Goal: Task Accomplishment & Management: Manage account settings

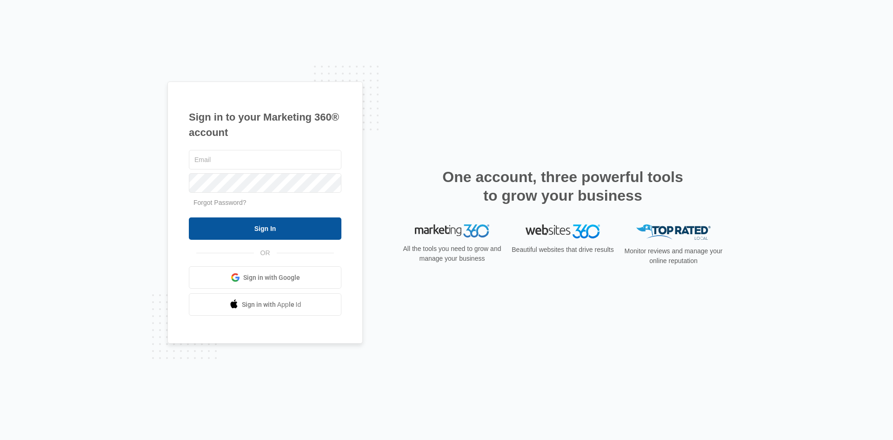
type input "[EMAIL_ADDRESS][DOMAIN_NAME]"
click at [278, 232] on input "Sign In" at bounding box center [265, 228] width 153 height 22
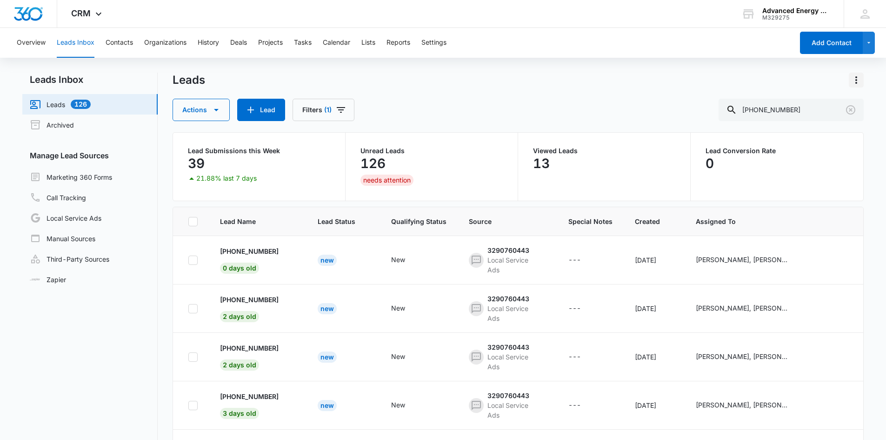
click at [858, 84] on icon "Actions" at bounding box center [856, 79] width 11 height 11
click at [831, 107] on div "Export" at bounding box center [831, 106] width 20 height 7
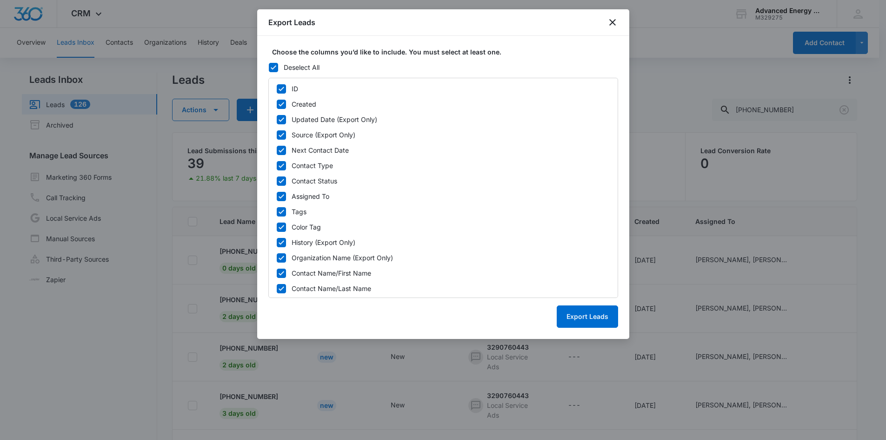
click at [278, 70] on label "Deselect All" at bounding box center [443, 67] width 350 height 10
click at [269, 67] on input "Deselect All" at bounding box center [268, 67] width 0 height 0
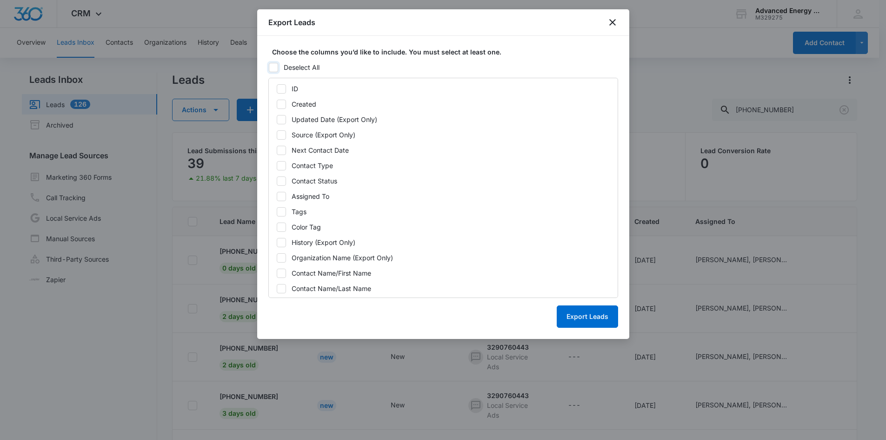
checkbox input "false"
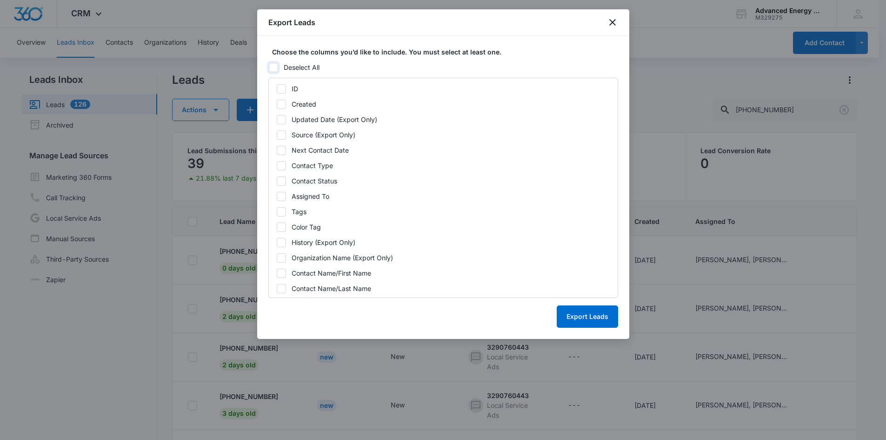
checkbox input "false"
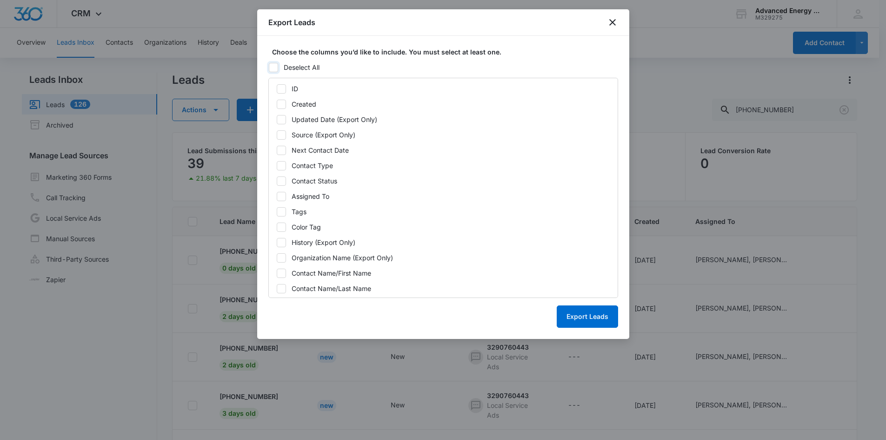
checkbox input "false"
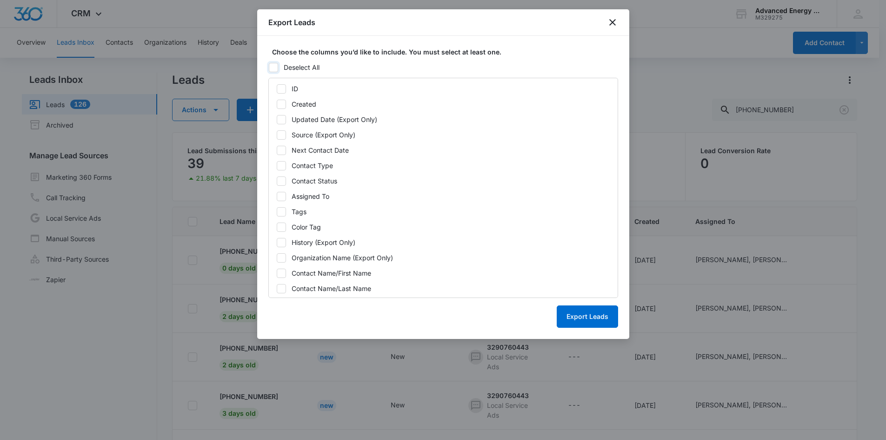
checkbox input "false"
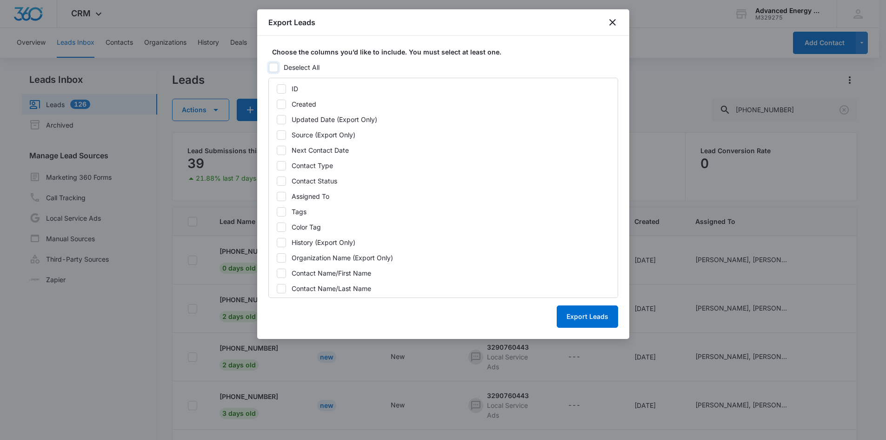
checkbox input "false"
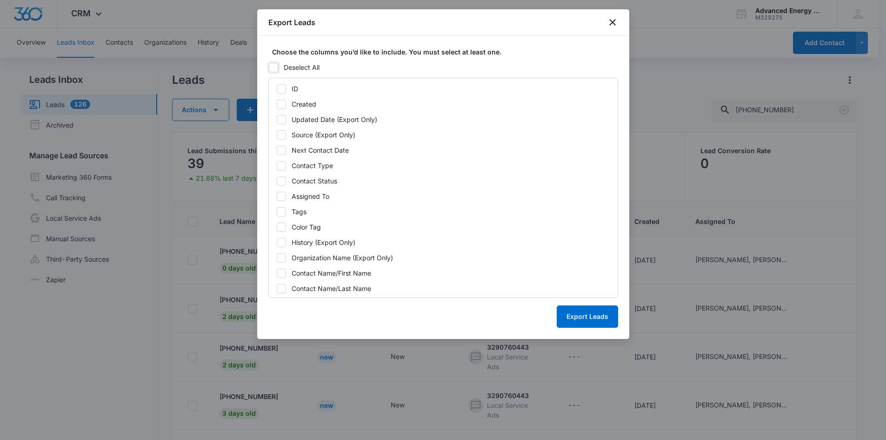
checkbox input "false"
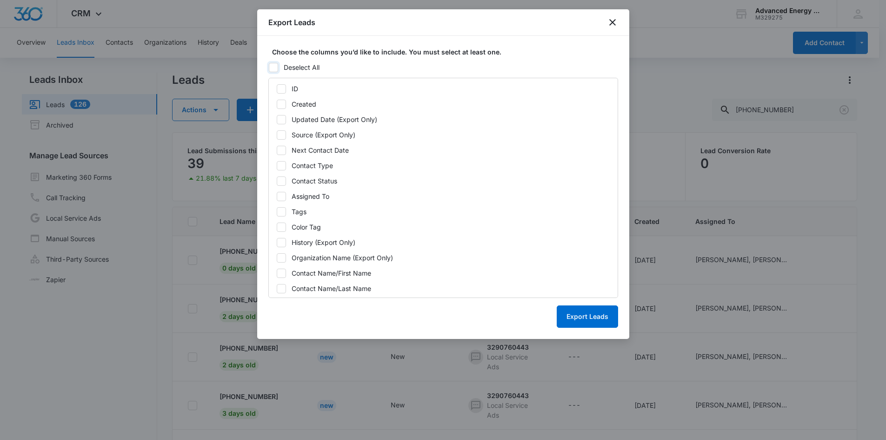
checkbox input "false"
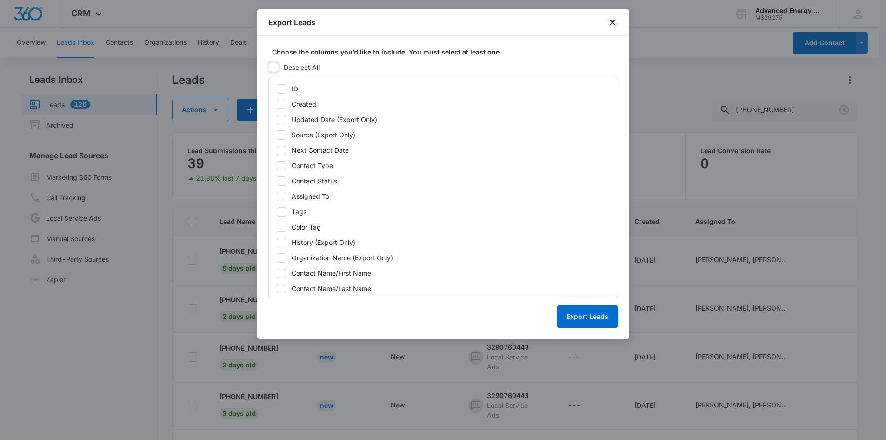
checkbox input "false"
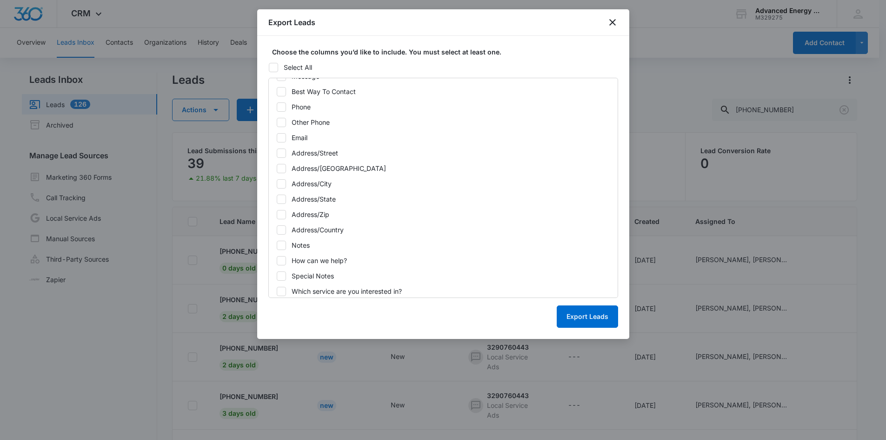
scroll to position [224, 0]
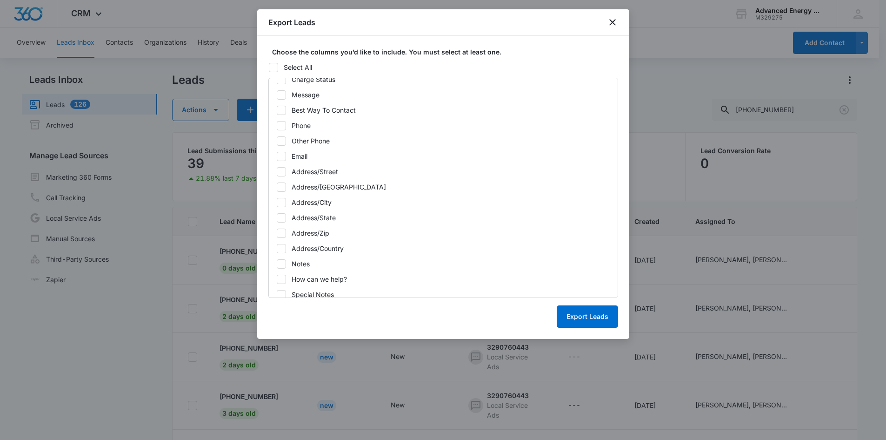
click at [307, 126] on div "Phone" at bounding box center [301, 125] width 19 height 10
click at [277, 126] on input "Phone" at bounding box center [276, 125] width 0 height 0
checkbox input "true"
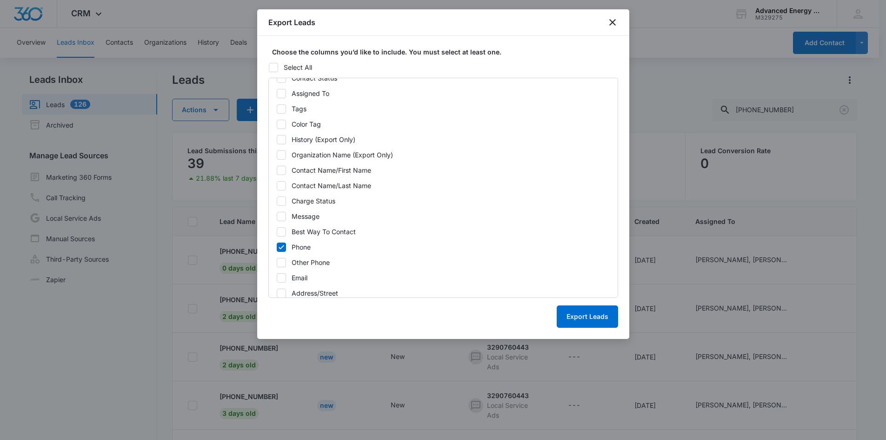
scroll to position [112, 0]
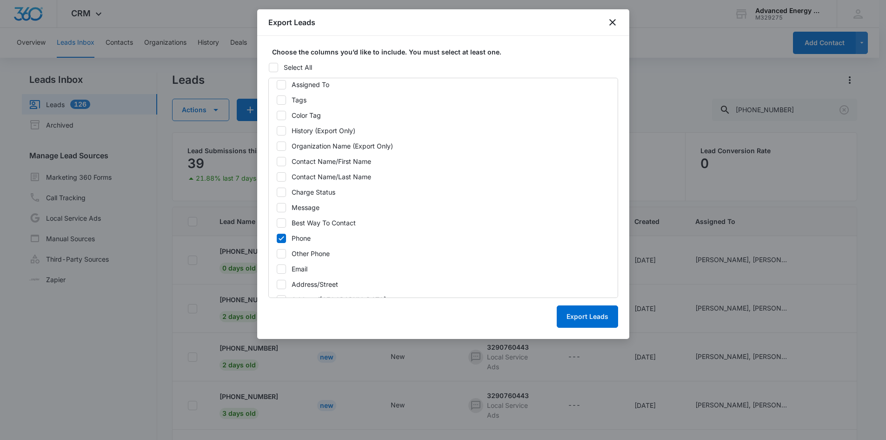
click at [311, 193] on div "Charge Status" at bounding box center [314, 192] width 44 height 10
click at [277, 192] on input "Charge Status" at bounding box center [276, 192] width 0 height 0
checkbox input "true"
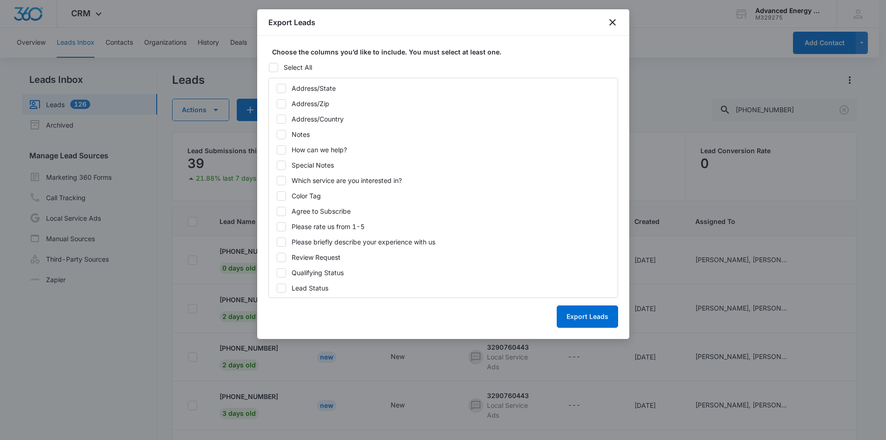
scroll to position [354, 0]
click at [312, 287] on div "Lead Status" at bounding box center [310, 287] width 37 height 10
click at [277, 287] on input "Lead Status" at bounding box center [276, 287] width 0 height 0
checkbox input "true"
click at [289, 130] on label "Notes" at bounding box center [443, 133] width 334 height 10
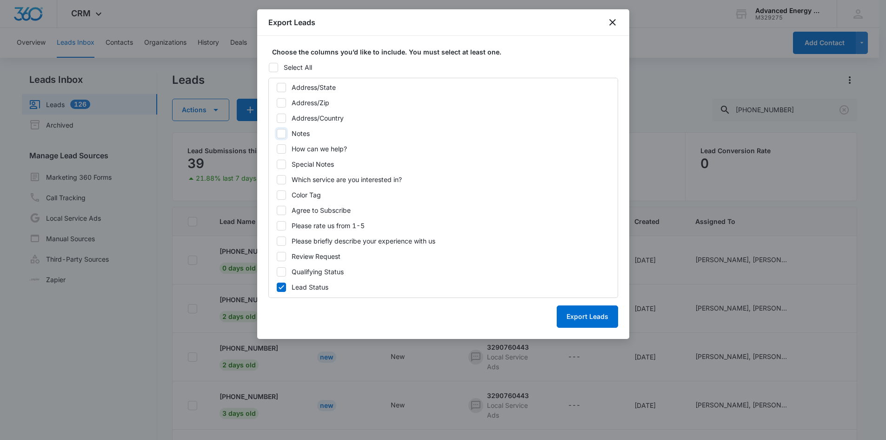
click at [277, 133] on input "Notes" at bounding box center [276, 133] width 0 height 0
click at [289, 130] on label "Notes" at bounding box center [443, 133] width 334 height 10
click at [277, 133] on input "Notes" at bounding box center [276, 133] width 0 height 0
click at [283, 133] on icon at bounding box center [281, 133] width 8 height 8
click at [277, 133] on input "Notes" at bounding box center [276, 133] width 0 height 0
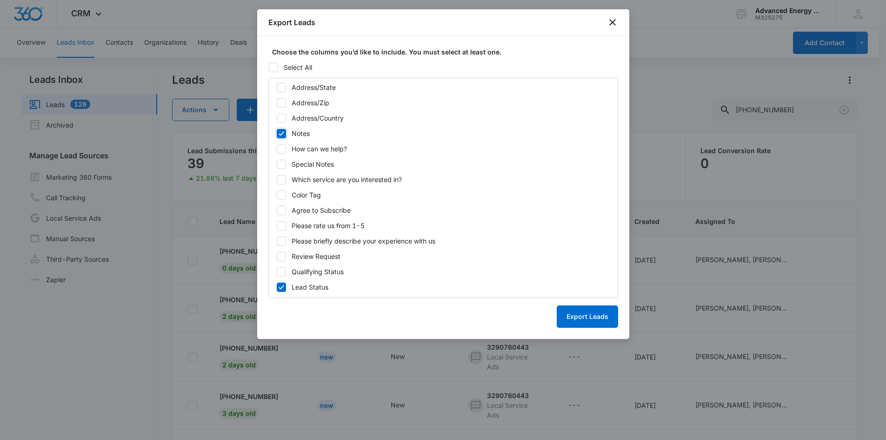
checkbox input "true"
click at [341, 273] on div "Qualifying Status" at bounding box center [318, 272] width 52 height 10
click at [277, 272] on input "Qualifying Status" at bounding box center [276, 271] width 0 height 0
checkbox input "true"
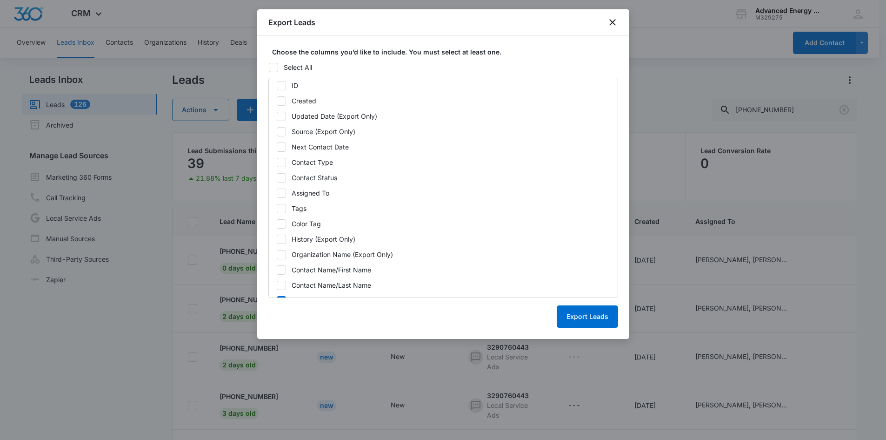
scroll to position [0, 0]
click at [283, 121] on icon at bounding box center [281, 119] width 8 height 8
click at [277, 120] on input "Updated Date (Export Only)" at bounding box center [276, 119] width 0 height 0
checkbox input "true"
click at [301, 181] on div "Contact Status" at bounding box center [315, 181] width 46 height 10
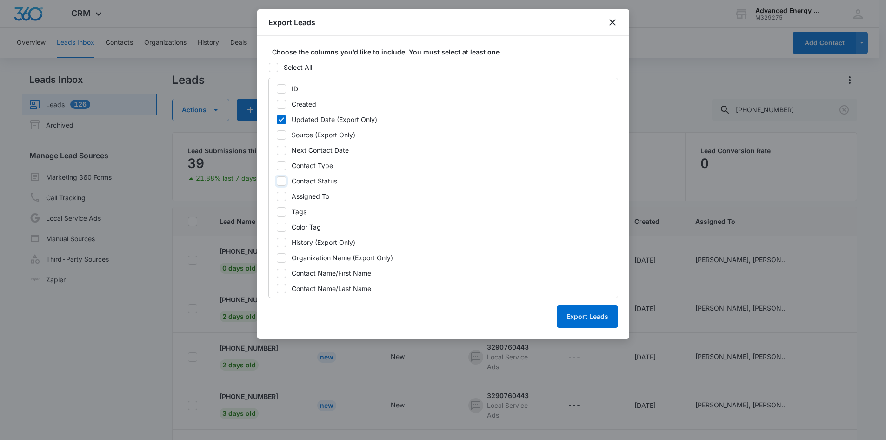
click at [277, 181] on input "Contact Status" at bounding box center [276, 180] width 0 height 0
checkbox input "true"
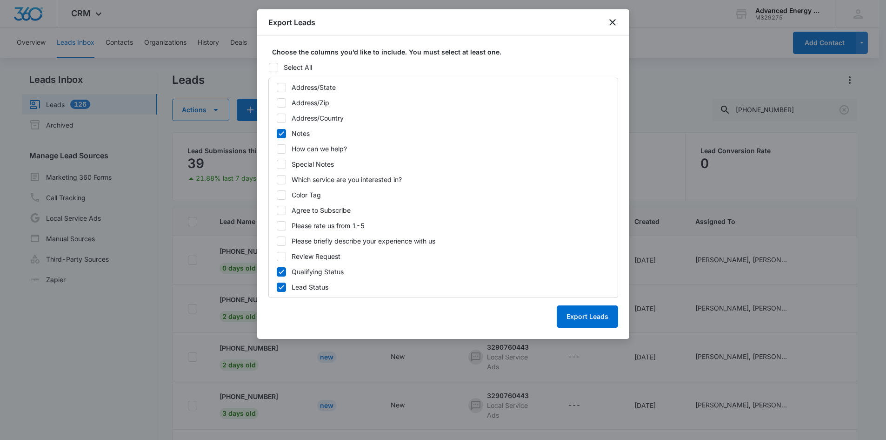
scroll to position [47, 0]
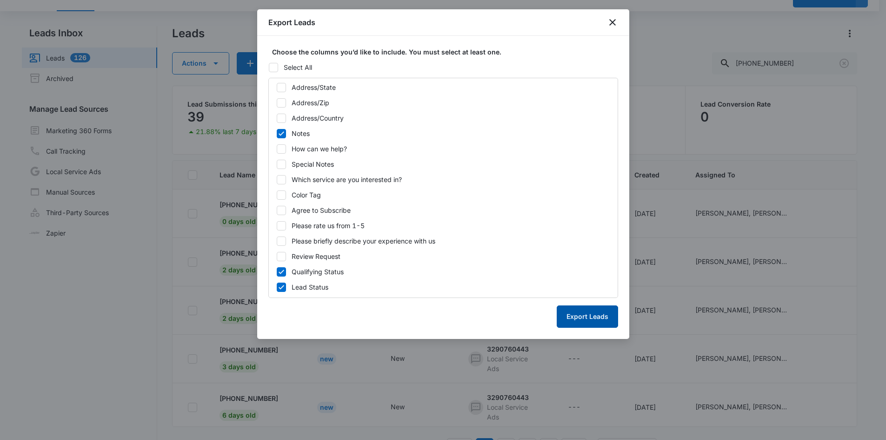
click at [585, 314] on button "Export Leads" at bounding box center [587, 316] width 61 height 22
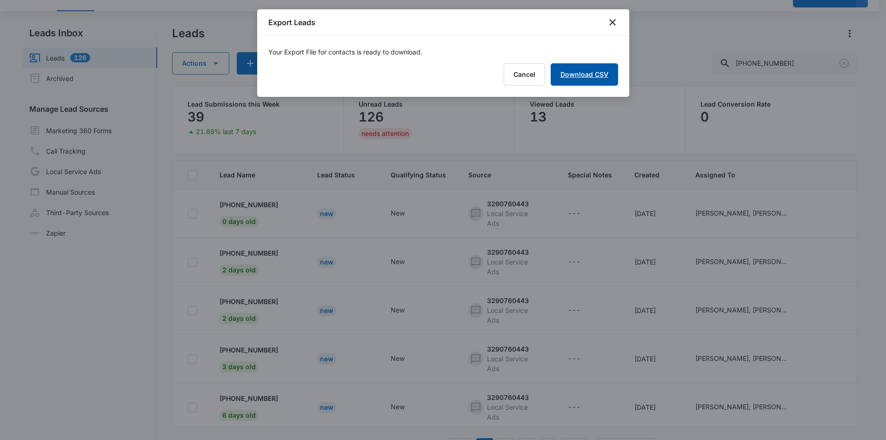
click at [587, 79] on link "Download CSV" at bounding box center [584, 74] width 67 height 22
click at [616, 26] on icon "close" at bounding box center [612, 22] width 11 height 11
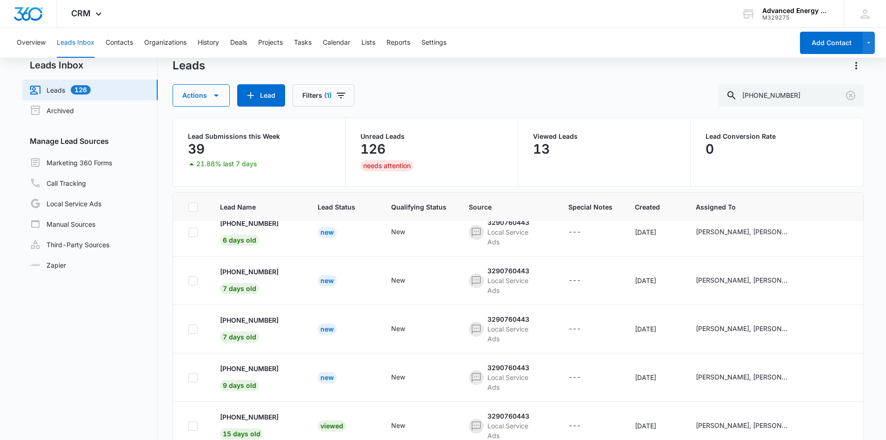
scroll to position [0, 0]
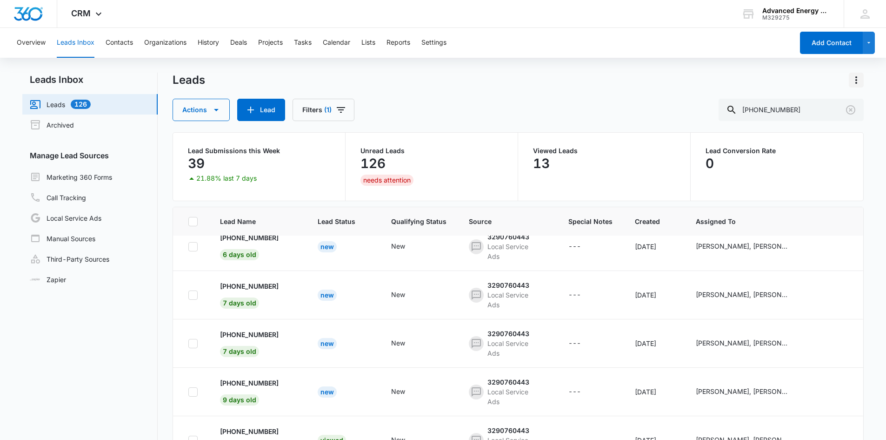
click at [858, 80] on icon "Actions" at bounding box center [856, 79] width 11 height 11
click at [828, 101] on button "Export" at bounding box center [836, 106] width 53 height 14
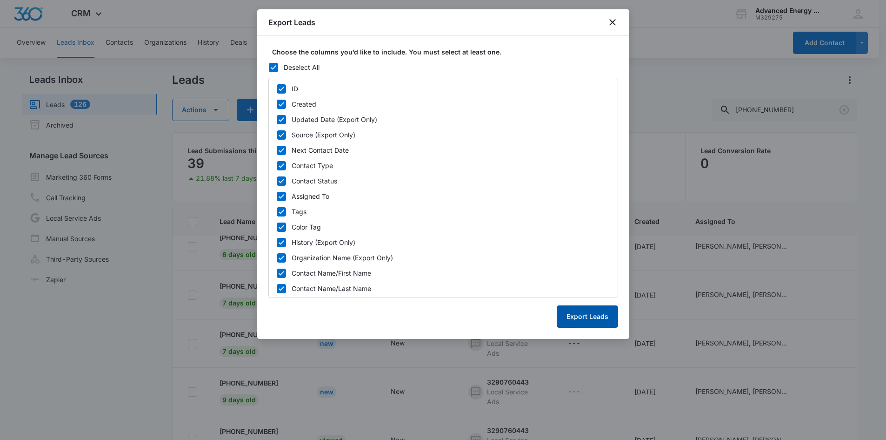
click at [590, 314] on button "Export Leads" at bounding box center [587, 316] width 61 height 22
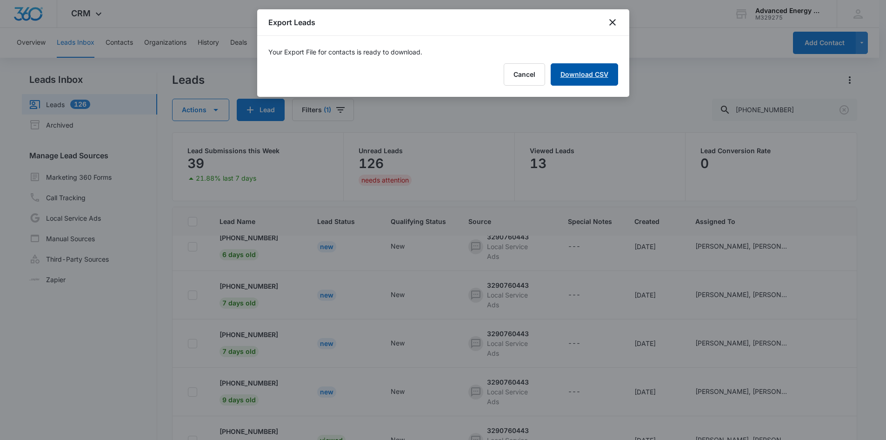
click at [595, 73] on link "Download CSV" at bounding box center [584, 74] width 67 height 22
click at [613, 24] on icon "close" at bounding box center [612, 22] width 11 height 11
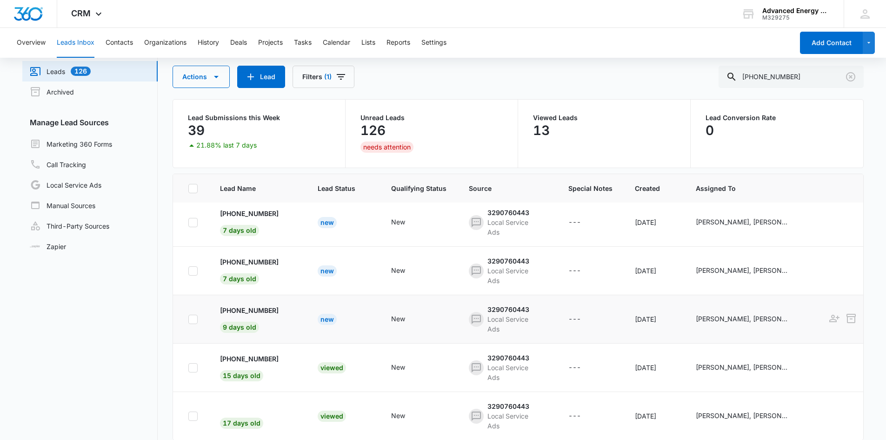
scroll to position [73, 0]
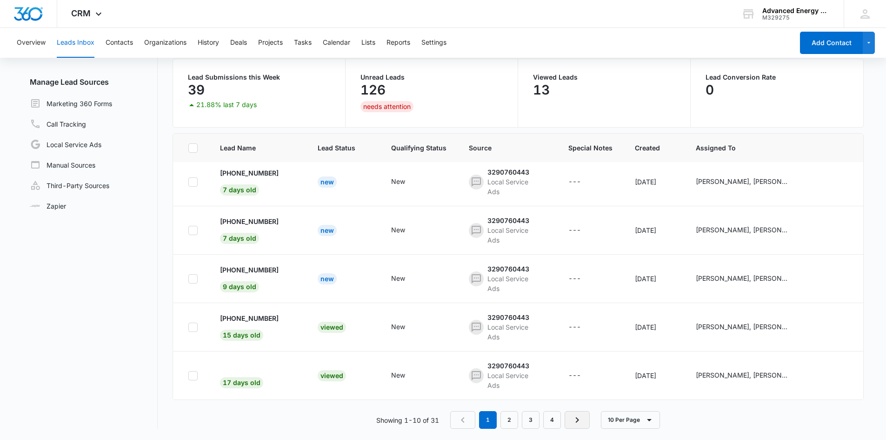
click at [581, 415] on icon "Next Page" at bounding box center [577, 419] width 11 height 11
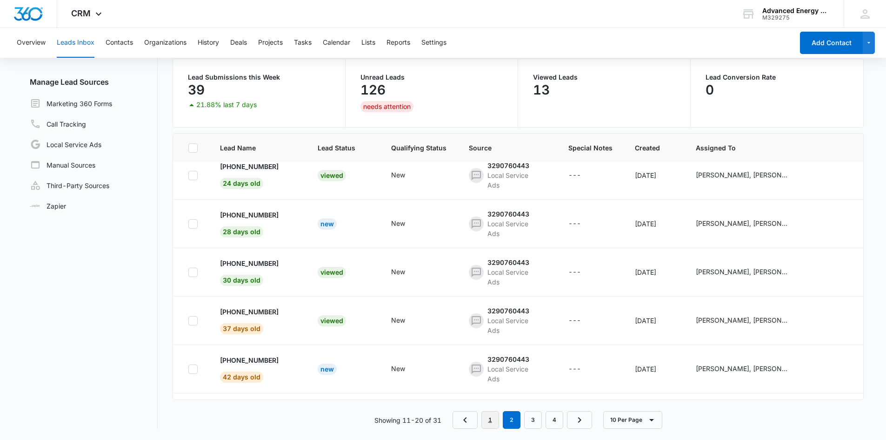
click at [493, 425] on link "1" at bounding box center [490, 420] width 18 height 18
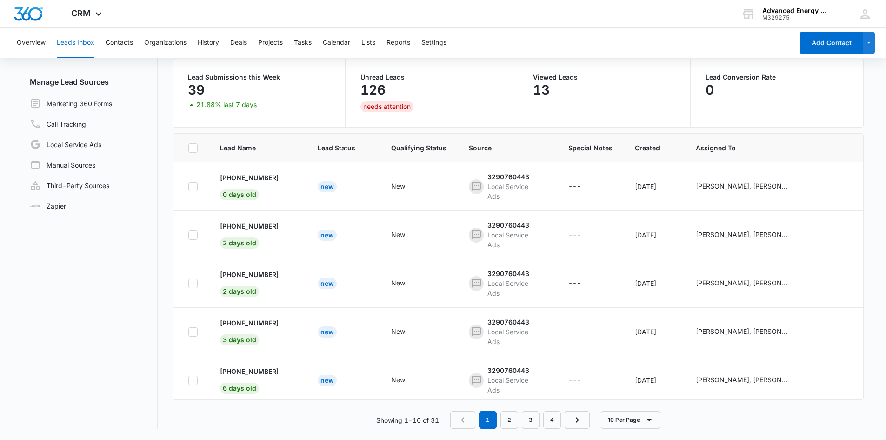
scroll to position [0, 0]
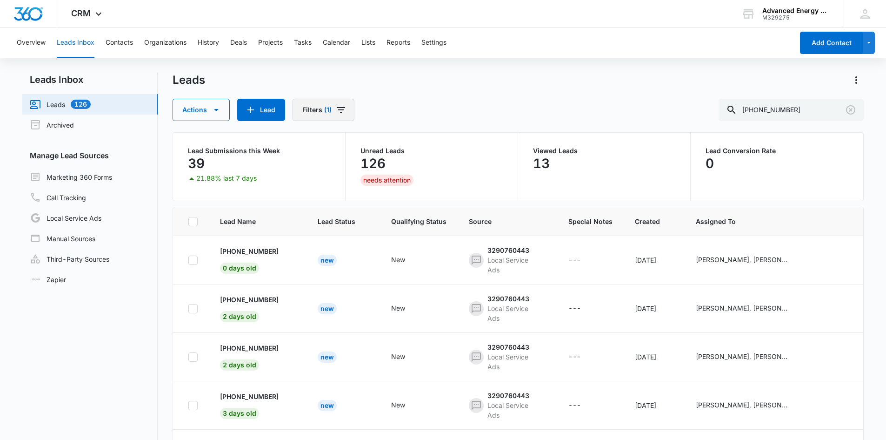
click at [342, 109] on icon "Filters" at bounding box center [340, 109] width 11 height 11
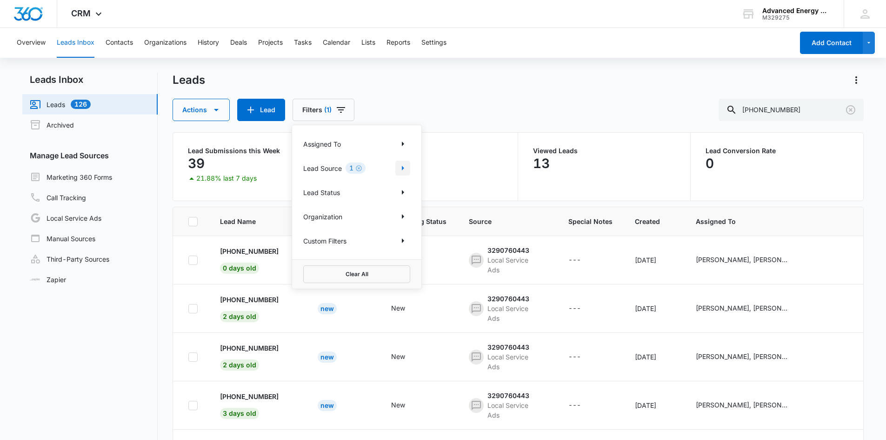
click at [406, 167] on icon "Show Lead Source filters" at bounding box center [402, 167] width 11 height 11
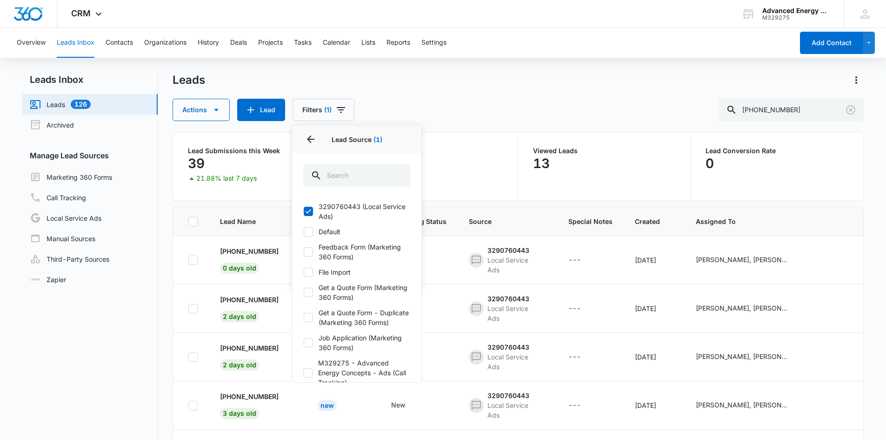
click at [454, 82] on div "Leads" at bounding box center [519, 80] width 692 height 15
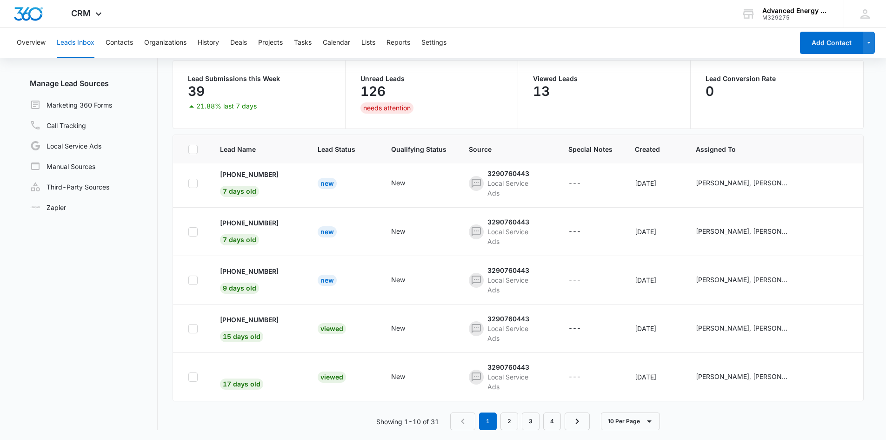
scroll to position [73, 0]
click at [557, 334] on td "---" at bounding box center [590, 327] width 67 height 48
click at [511, 417] on link "2" at bounding box center [510, 420] width 18 height 18
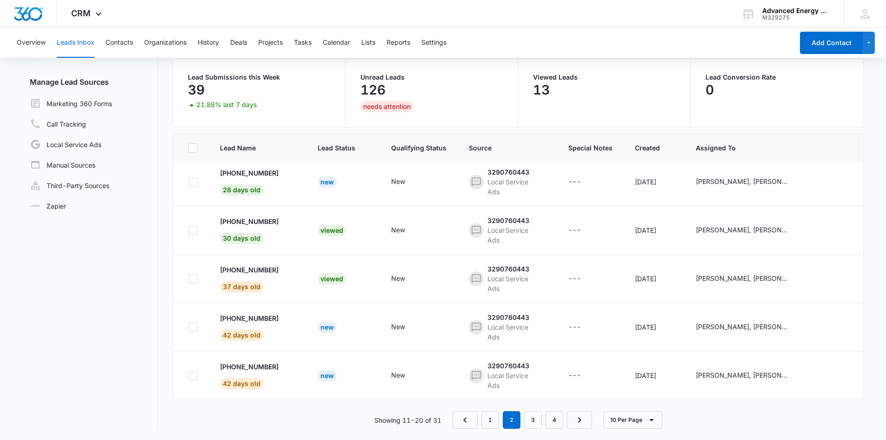
scroll to position [0, 0]
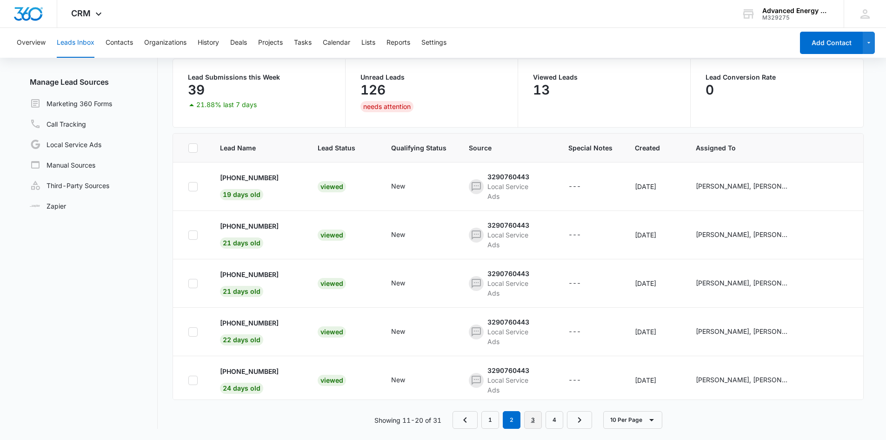
click at [528, 419] on link "3" at bounding box center [533, 420] width 18 height 18
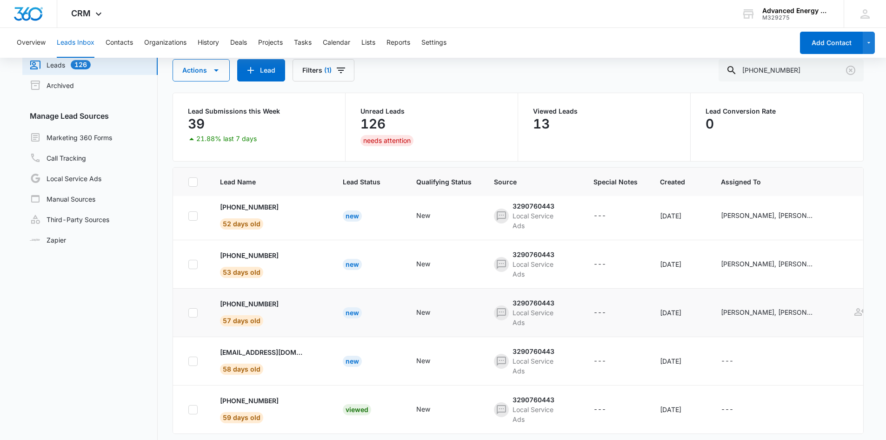
scroll to position [73, 0]
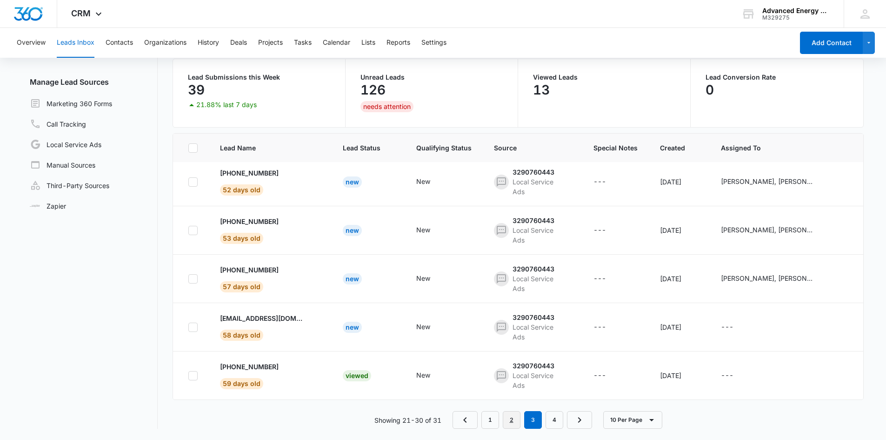
click at [516, 420] on link "2" at bounding box center [512, 420] width 18 height 18
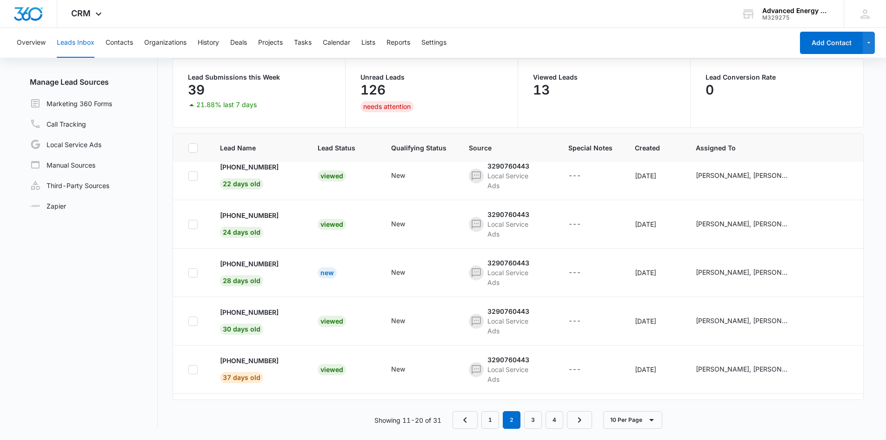
scroll to position [140, 0]
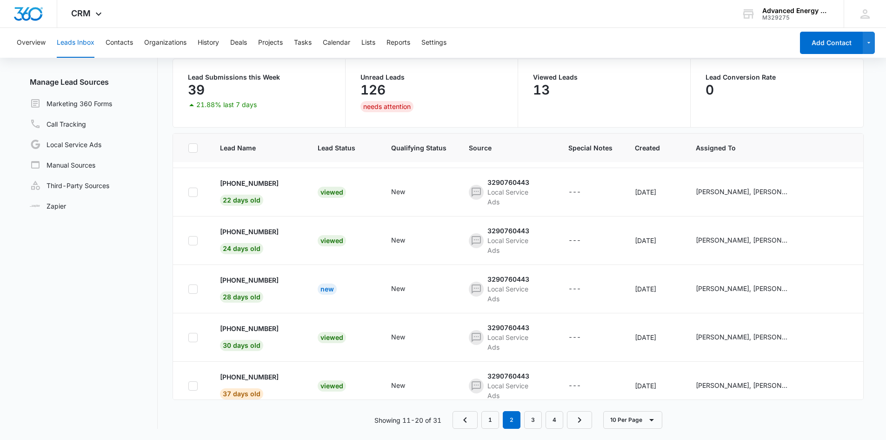
click at [497, 429] on div "Leads Inbox Leads 126 Archived Manage Lead Sources Marketing 360 Forms Call Tra…" at bounding box center [443, 219] width 842 height 441
click at [495, 412] on link "1" at bounding box center [490, 420] width 18 height 18
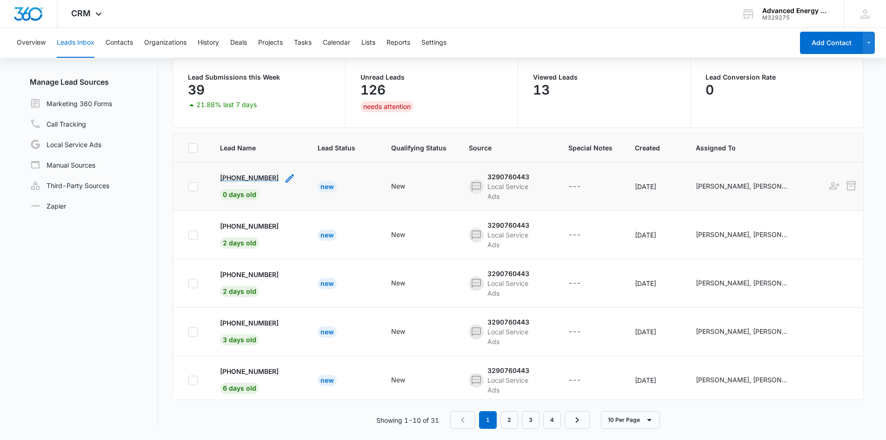
click at [264, 180] on p "+17203275748" at bounding box center [249, 178] width 59 height 10
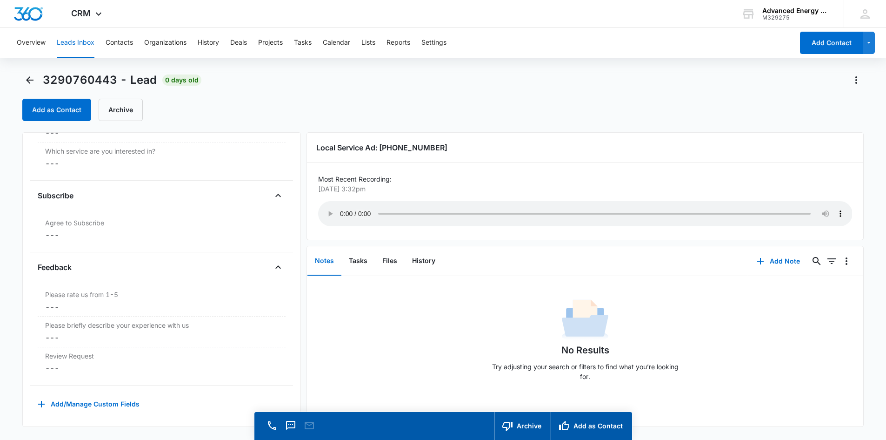
scroll to position [27, 0]
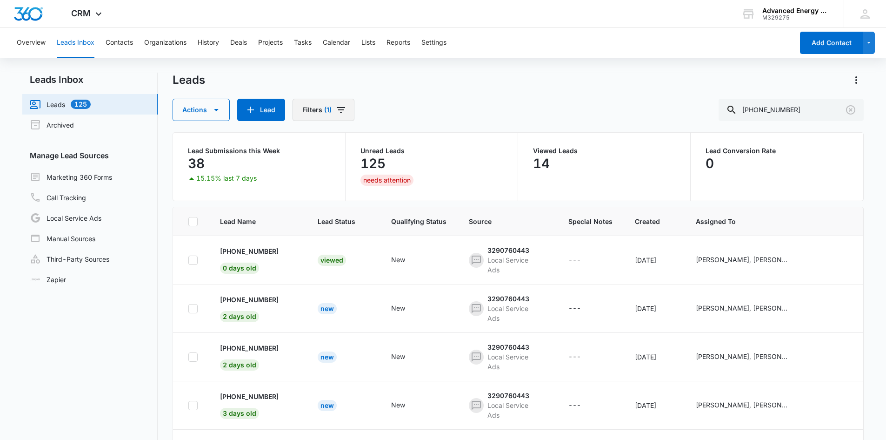
click at [339, 106] on icon "Filters" at bounding box center [340, 109] width 11 height 11
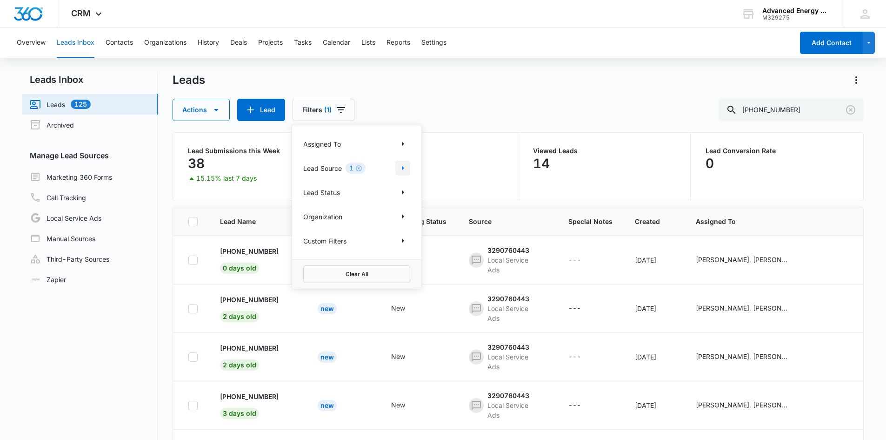
click at [402, 167] on icon "Show Lead Source filters" at bounding box center [403, 168] width 2 height 5
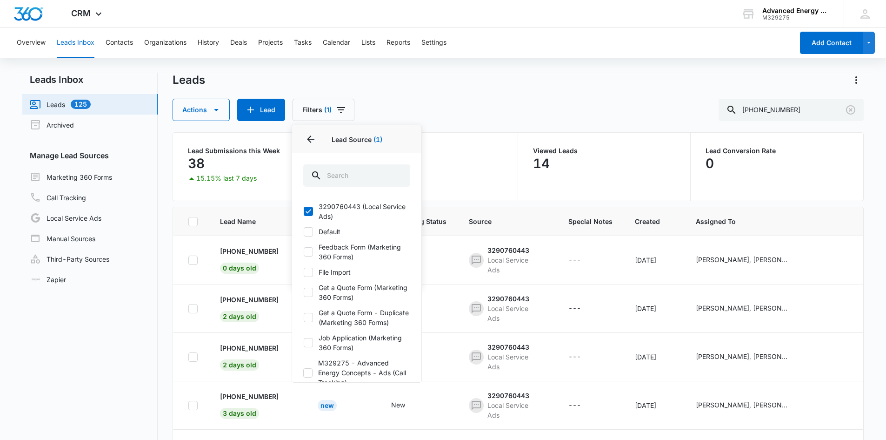
click at [444, 60] on div "Overview Leads Inbox Contacts Organizations History Deals Projects Tasks Calend…" at bounding box center [443, 270] width 886 height 485
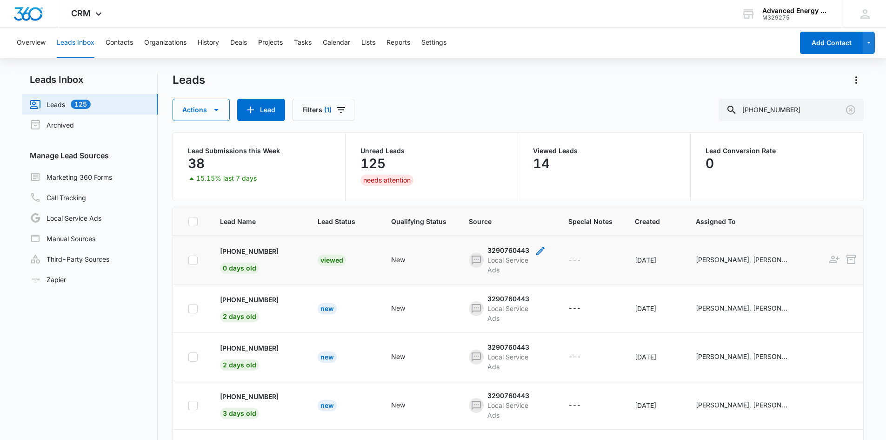
click at [505, 258] on div "Local Service Ads" at bounding box center [508, 265] width 42 height 20
click at [535, 270] on div "- - Select to Edit Field" at bounding box center [540, 259] width 11 height 29
click at [511, 251] on div "3290760443" at bounding box center [508, 250] width 42 height 10
click at [535, 269] on div "- - Select to Edit Field" at bounding box center [540, 259] width 11 height 29
click at [497, 248] on div "3290760443" at bounding box center [508, 250] width 42 height 10
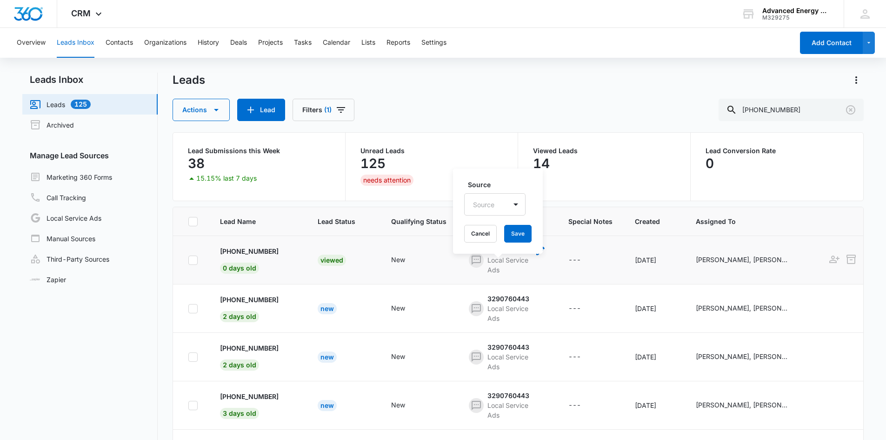
click at [522, 273] on div "3290760443 Local Service Ads" at bounding box center [507, 259] width 77 height 29
click at [851, 112] on icon "Clear" at bounding box center [850, 109] width 11 height 11
click at [254, 247] on p "+17203275748" at bounding box center [249, 251] width 59 height 10
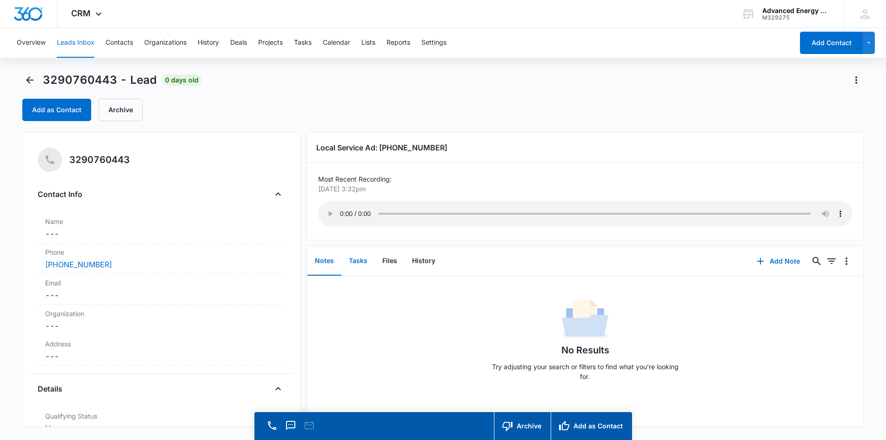
click at [367, 263] on button "Tasks" at bounding box center [357, 261] width 33 height 29
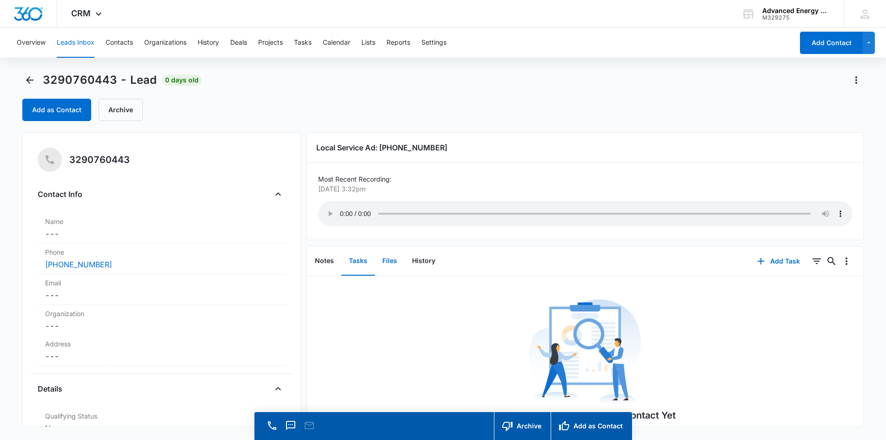
click at [396, 260] on button "Files" at bounding box center [390, 261] width 30 height 29
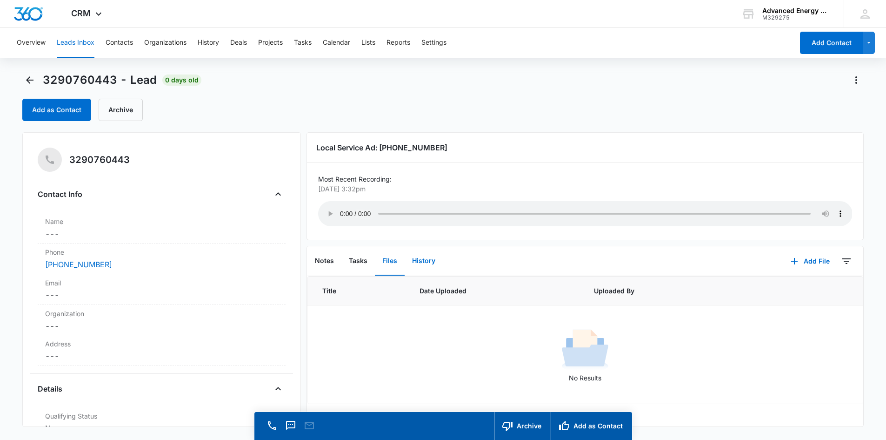
click at [424, 262] on button "History" at bounding box center [424, 261] width 38 height 29
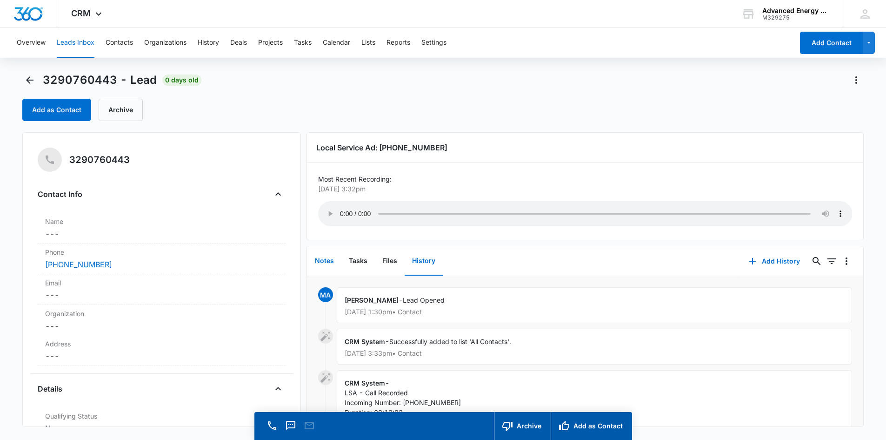
click at [329, 263] on button "Notes" at bounding box center [324, 261] width 34 height 29
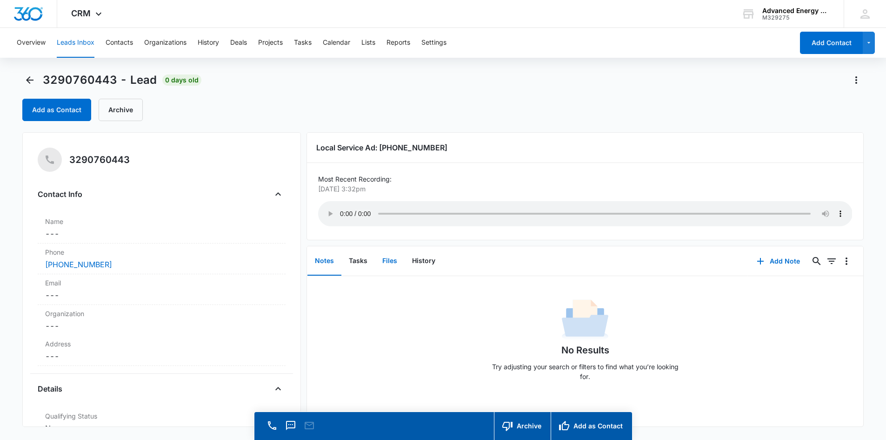
click at [382, 260] on button "Files" at bounding box center [390, 261] width 30 height 29
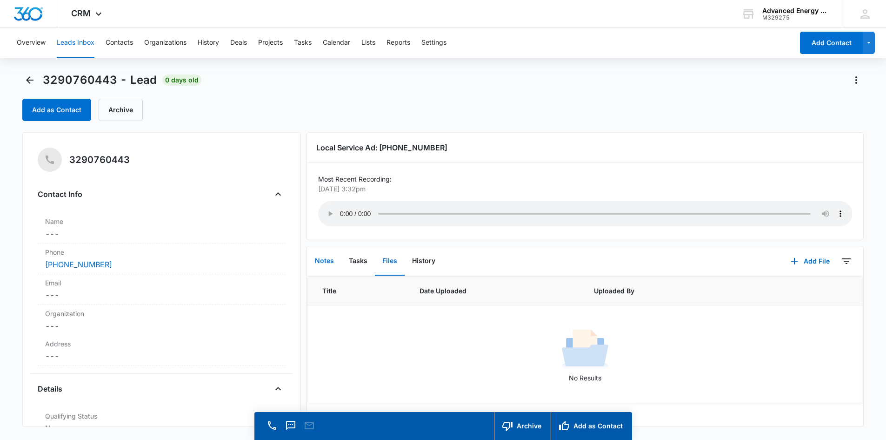
click at [340, 262] on button "Notes" at bounding box center [324, 261] width 34 height 29
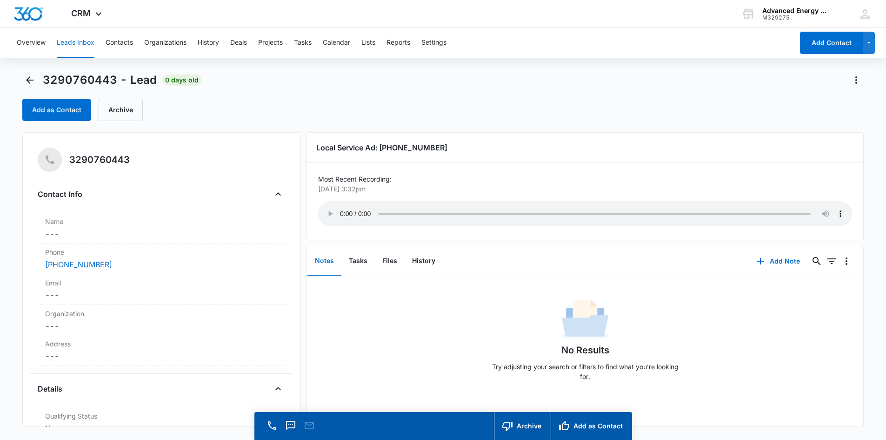
scroll to position [27, 0]
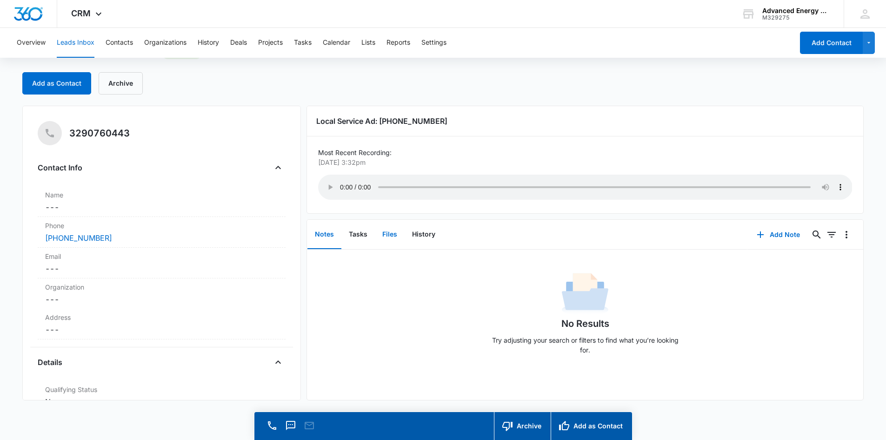
click at [386, 237] on button "Files" at bounding box center [390, 234] width 30 height 29
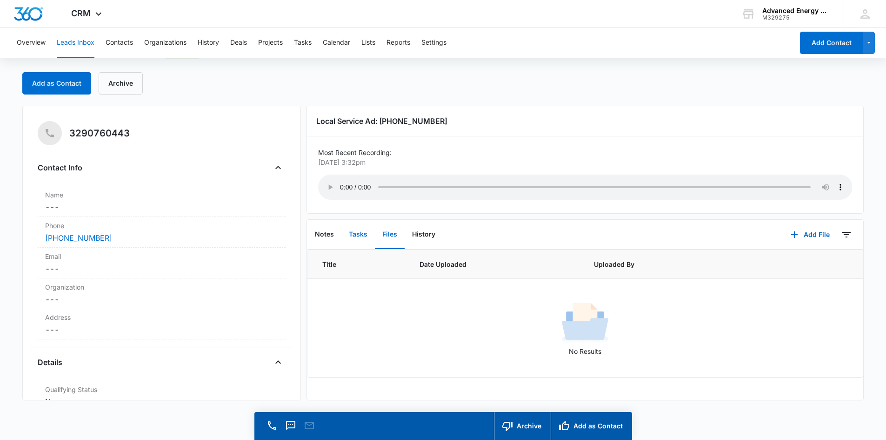
click at [362, 231] on button "Tasks" at bounding box center [357, 234] width 33 height 29
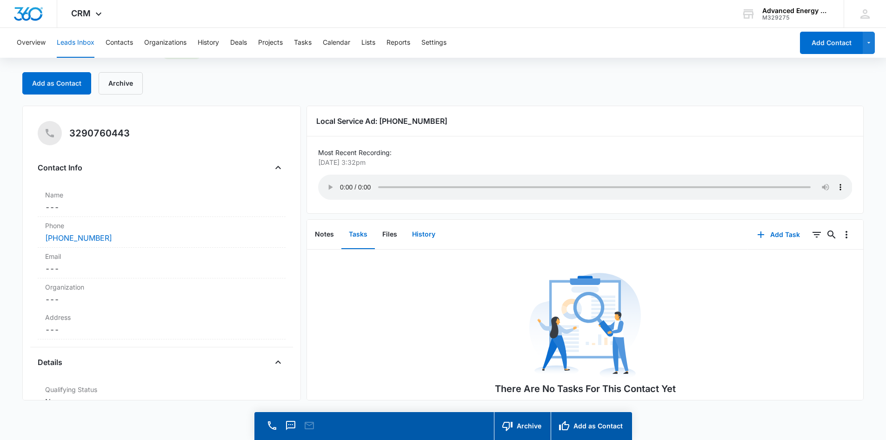
click at [426, 232] on button "History" at bounding box center [424, 234] width 38 height 29
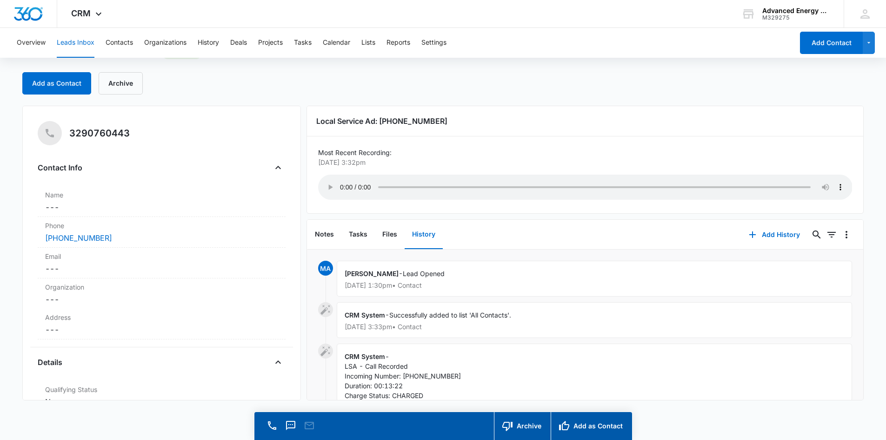
click at [766, 420] on main "3290760443 - Lead 0 days old Add as Contact Archive 3290760443 Contact Info Nam…" at bounding box center [443, 243] width 886 height 394
click at [582, 384] on div "LSA - Call Recorded Incoming Number: +17203275748 Duration: 00:13:22 Charge Sta…" at bounding box center [595, 380] width 500 height 39
click at [589, 378] on div "LSA - Call Recorded Incoming Number: +17203275748 Duration: 00:13:22 Charge Sta…" at bounding box center [595, 380] width 500 height 39
click at [675, 425] on main "3290760443 - Lead 0 days old Add as Contact Archive 3290760443 Contact Info Nam…" at bounding box center [443, 243] width 886 height 394
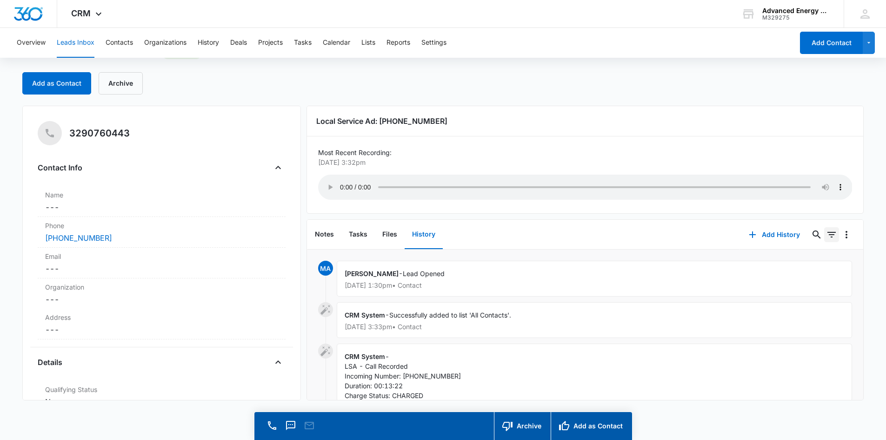
click at [826, 239] on icon "Filters" at bounding box center [831, 234] width 11 height 11
click at [789, 418] on main "3290760443 - Lead 0 days old Add as Contact Archive 3290760443 Contact Info Nam…" at bounding box center [443, 243] width 886 height 394
click at [841, 237] on icon "Overflow Menu" at bounding box center [846, 234] width 11 height 11
click at [634, 267] on div "Matt AEC - Lead Opened Oct 9, 2025 at 1:30pm • Contact" at bounding box center [595, 278] width 516 height 36
click at [394, 237] on button "Files" at bounding box center [390, 234] width 30 height 29
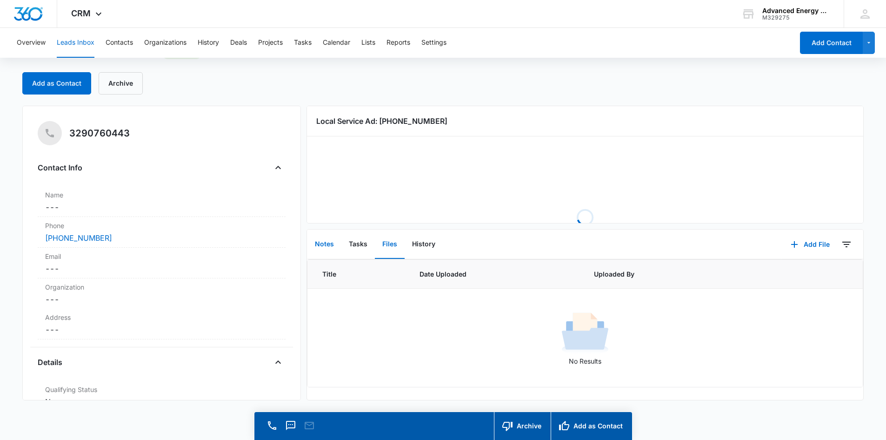
click at [329, 243] on button "Notes" at bounding box center [324, 244] width 34 height 29
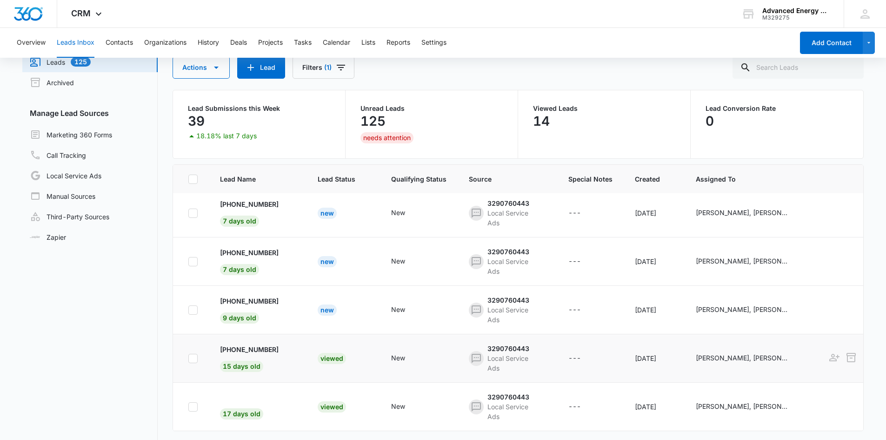
scroll to position [73, 0]
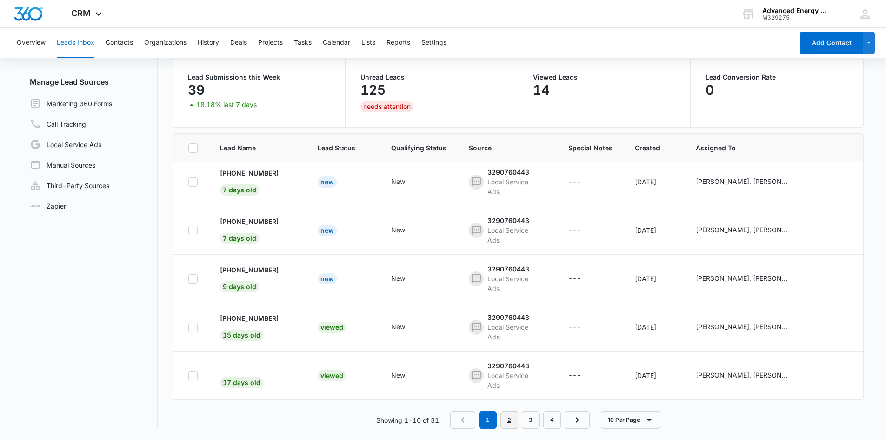
click at [510, 417] on link "2" at bounding box center [510, 420] width 18 height 18
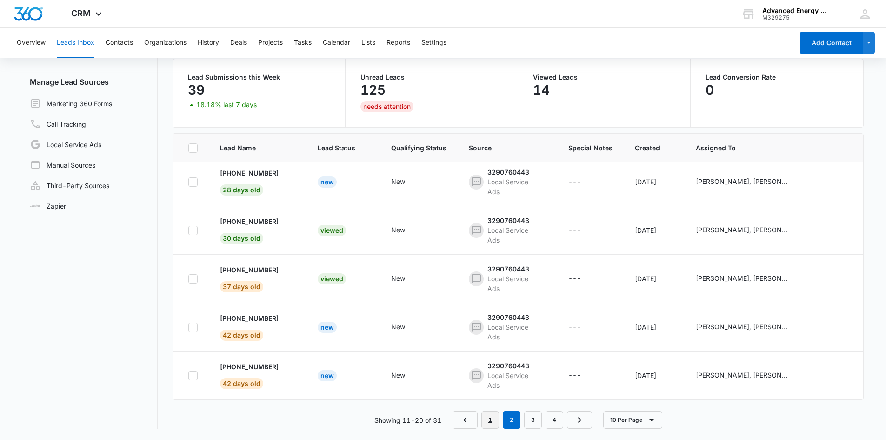
click at [490, 415] on link "1" at bounding box center [490, 420] width 18 height 18
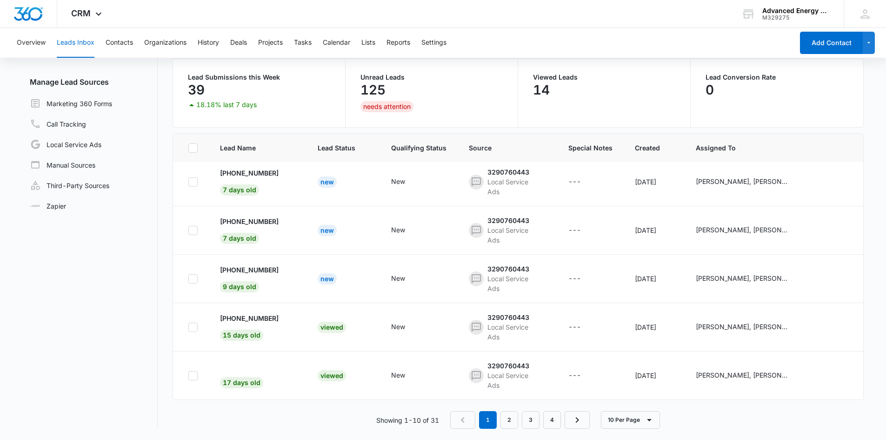
scroll to position [254, 0]
click at [514, 418] on link "2" at bounding box center [510, 420] width 18 height 18
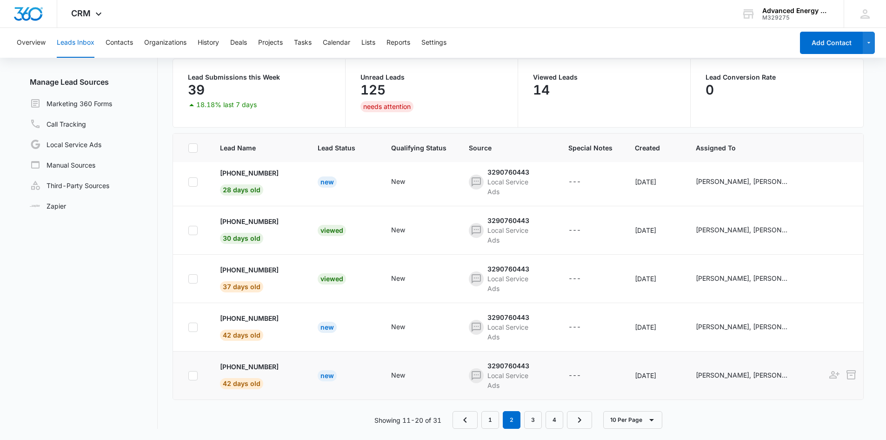
scroll to position [0, 0]
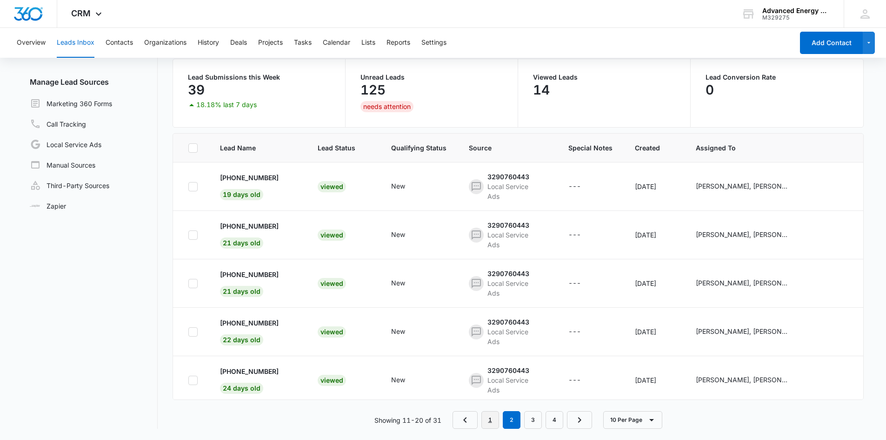
click at [492, 422] on link "1" at bounding box center [490, 420] width 18 height 18
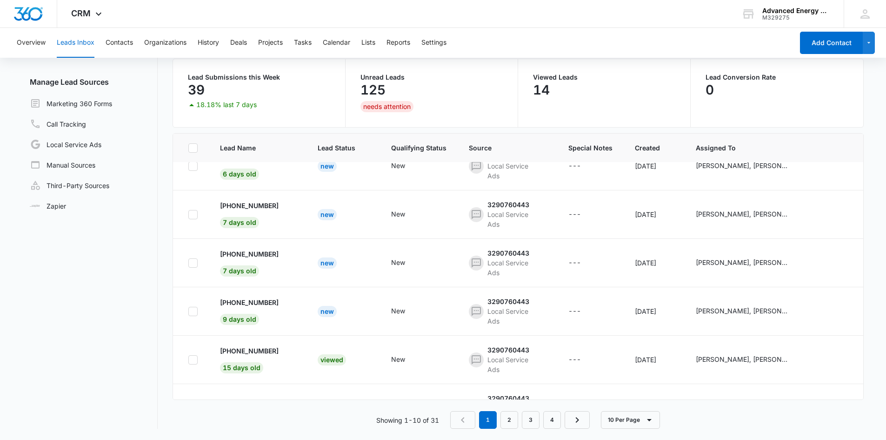
scroll to position [236, 0]
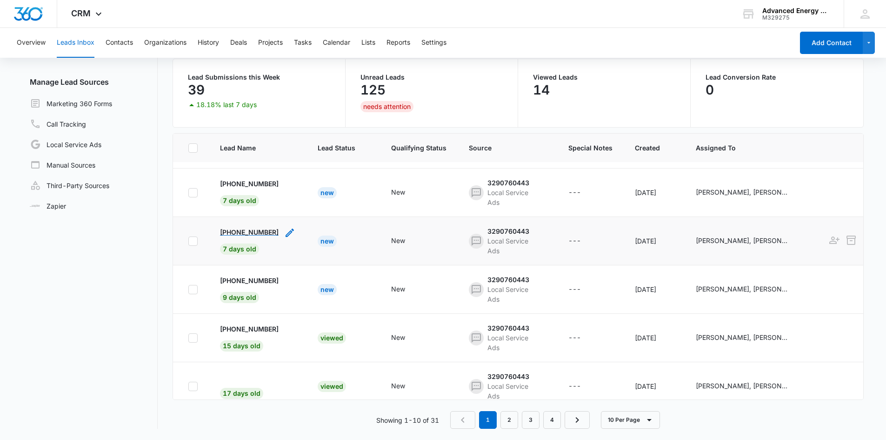
click at [260, 234] on p "+16178210792" at bounding box center [249, 232] width 59 height 10
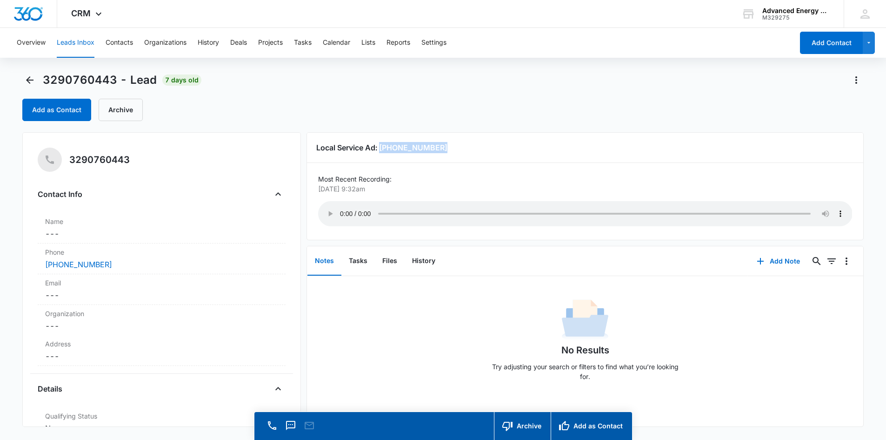
drag, startPoint x: 382, startPoint y: 147, endPoint x: 440, endPoint y: 146, distance: 58.1
click at [440, 146] on h3 "Local Service Ad: (617) 821-0792" at bounding box center [585, 147] width 538 height 11
copy h3 "(617) 821-0792"
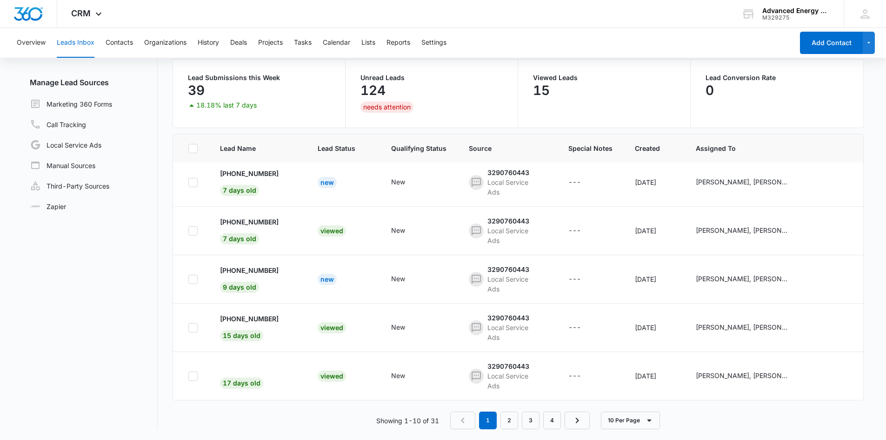
scroll to position [73, 0]
click at [254, 265] on p "+19788704825" at bounding box center [249, 270] width 59 height 10
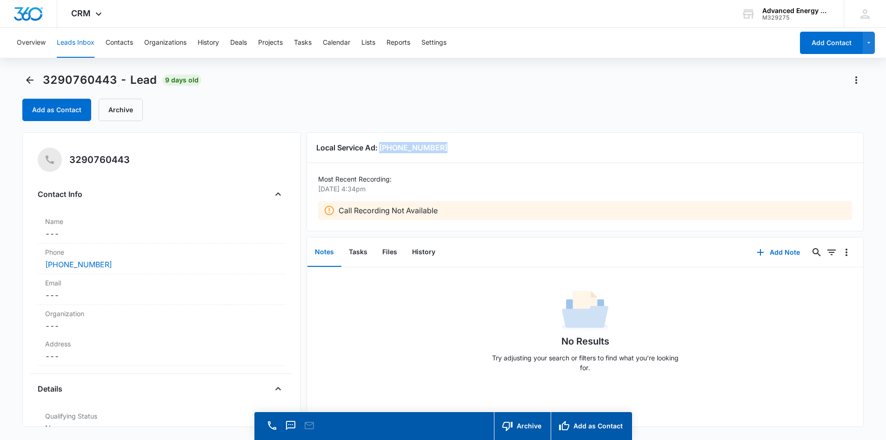
drag, startPoint x: 381, startPoint y: 147, endPoint x: 452, endPoint y: 150, distance: 70.7
click at [452, 150] on h3 "Local Service Ad: (978) 870-4825" at bounding box center [585, 147] width 538 height 11
copy h3 "(978) 870-4825"
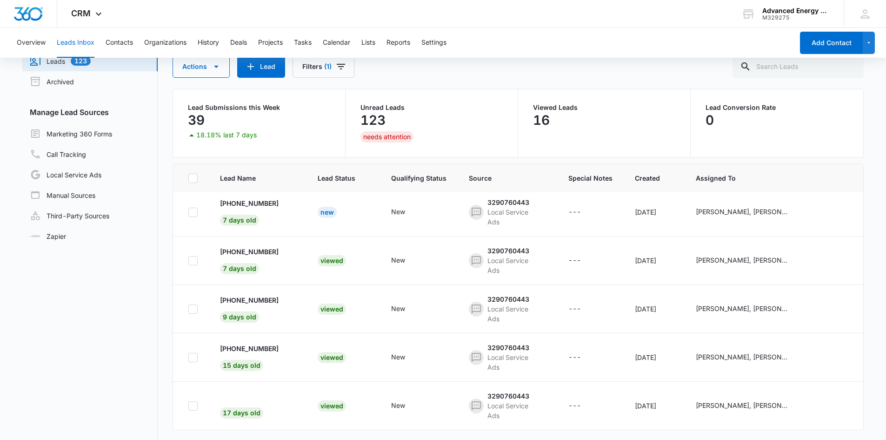
scroll to position [73, 0]
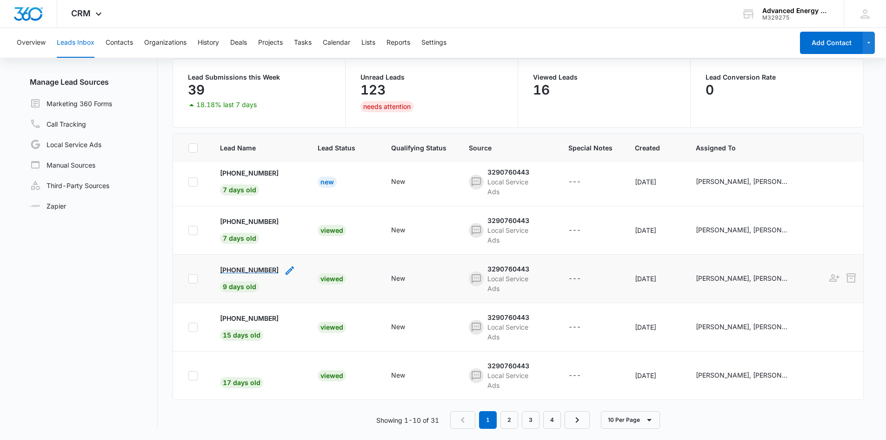
click at [256, 265] on p "+19788704825" at bounding box center [249, 270] width 59 height 10
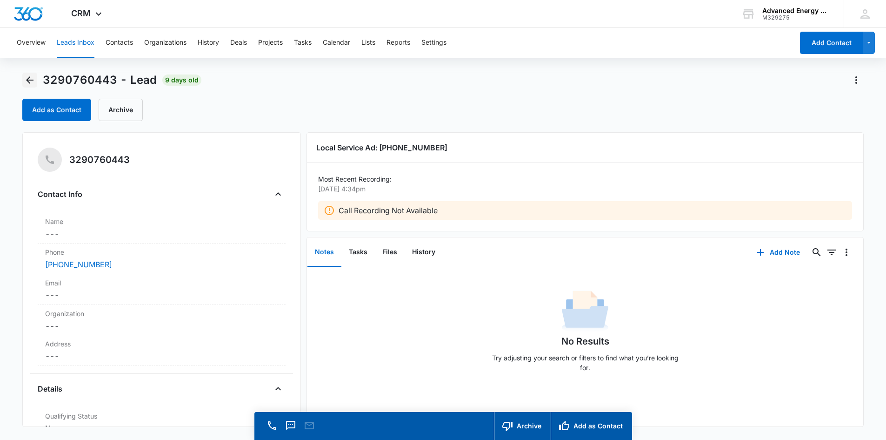
click at [30, 83] on icon "Back" at bounding box center [29, 79] width 11 height 11
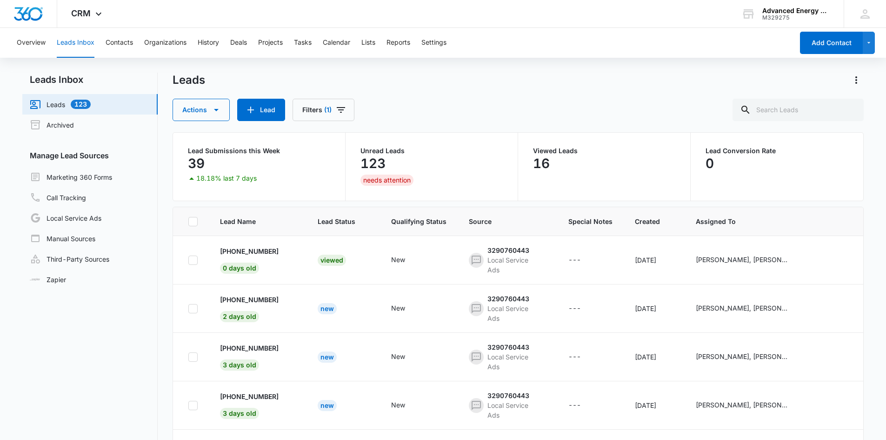
click at [847, 85] on div at bounding box center [852, 80] width 22 height 15
click at [853, 82] on icon "Actions" at bounding box center [856, 79] width 11 height 11
click at [823, 107] on div "Export" at bounding box center [831, 106] width 20 height 7
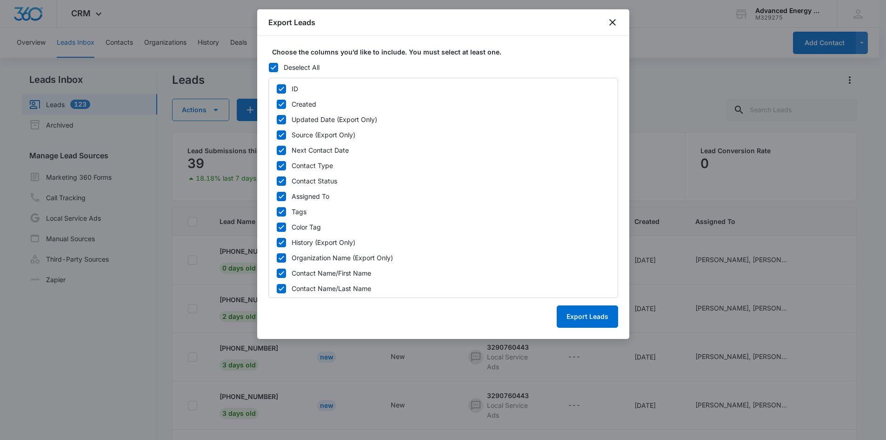
click at [614, 15] on div "Export Leads" at bounding box center [443, 22] width 372 height 27
click at [613, 24] on icon "close" at bounding box center [612, 22] width 11 height 11
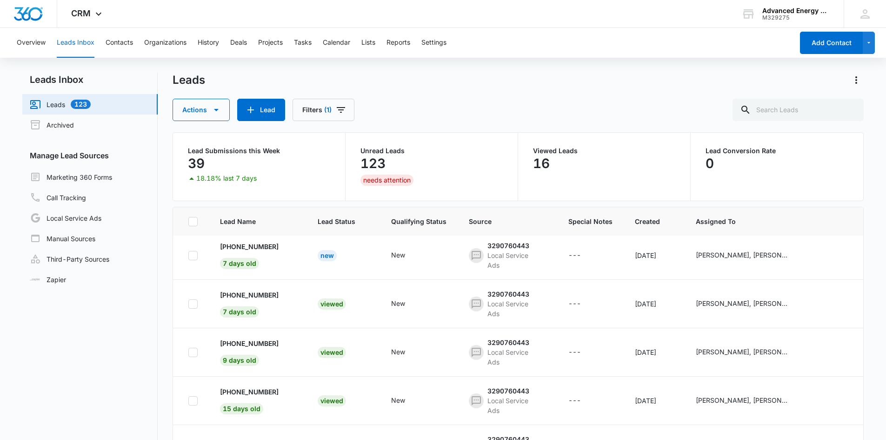
scroll to position [254, 0]
click at [854, 80] on icon "Actions" at bounding box center [856, 79] width 11 height 11
click at [828, 101] on button "Export" at bounding box center [836, 106] width 53 height 14
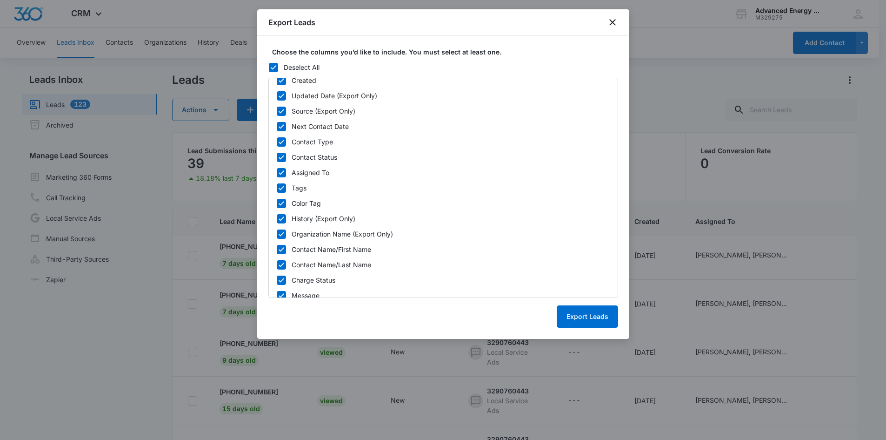
scroll to position [0, 0]
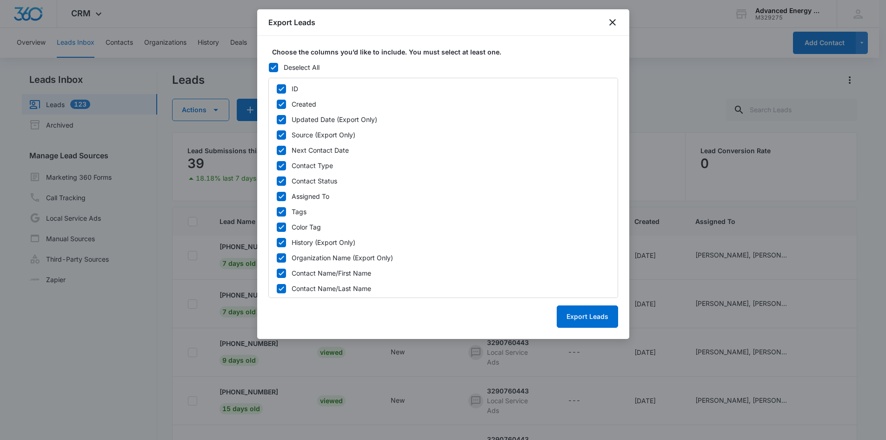
click at [284, 90] on icon at bounding box center [281, 89] width 8 height 8
click at [277, 89] on input "ID" at bounding box center [276, 88] width 0 height 0
click at [281, 87] on icon at bounding box center [281, 89] width 8 height 8
click at [277, 88] on input "ID" at bounding box center [276, 88] width 0 height 0
checkbox input "true"
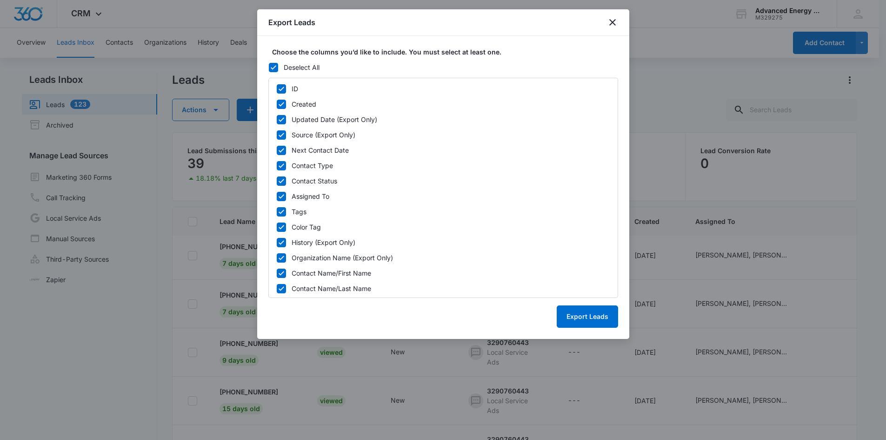
click at [276, 68] on icon at bounding box center [273, 67] width 8 height 8
click at [269, 67] on input "Deselect All" at bounding box center [268, 67] width 0 height 0
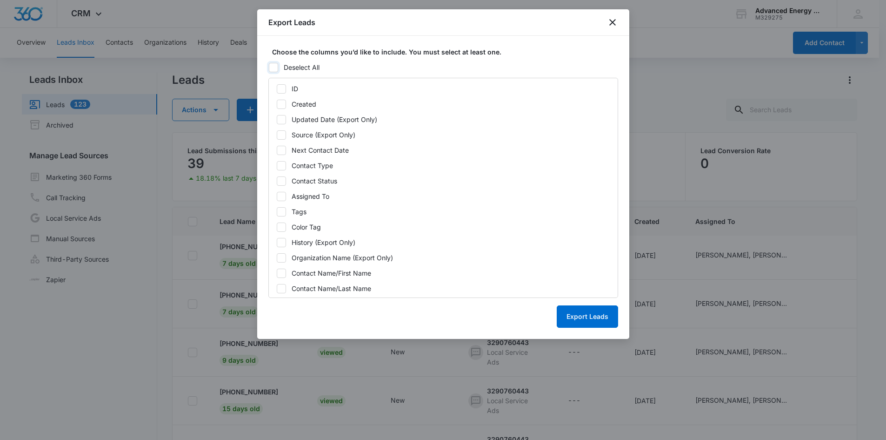
checkbox input "false"
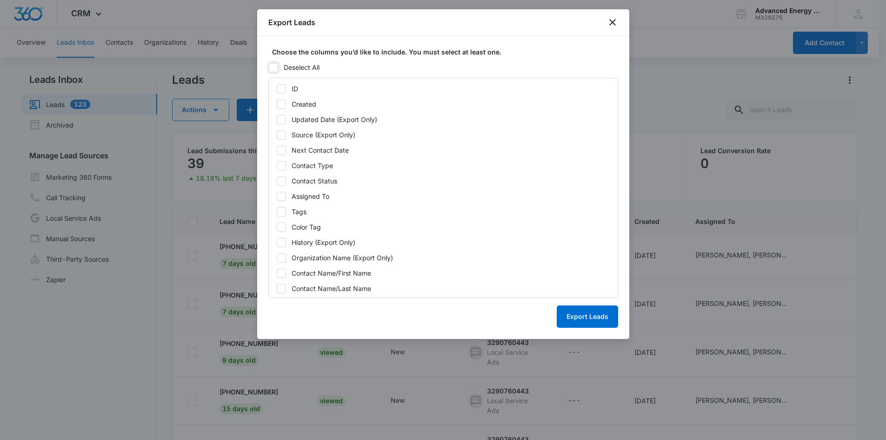
checkbox input "false"
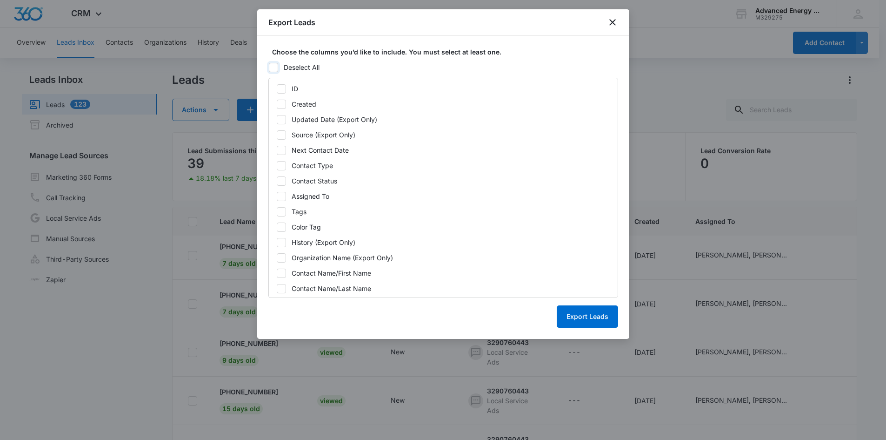
checkbox input "false"
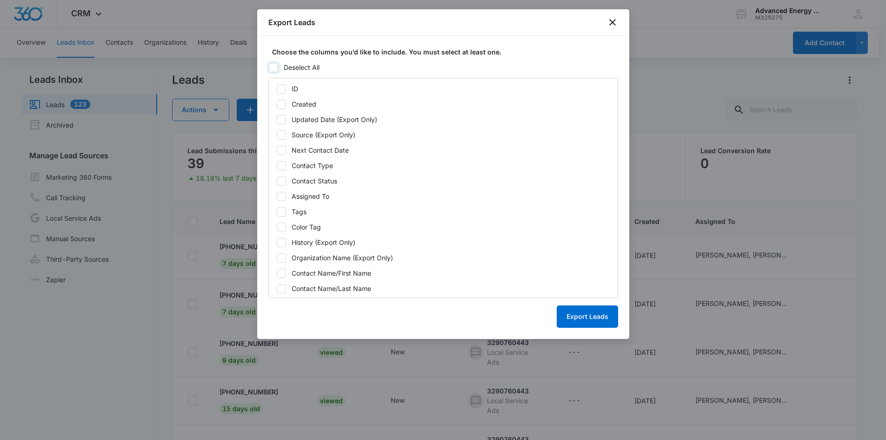
checkbox input "false"
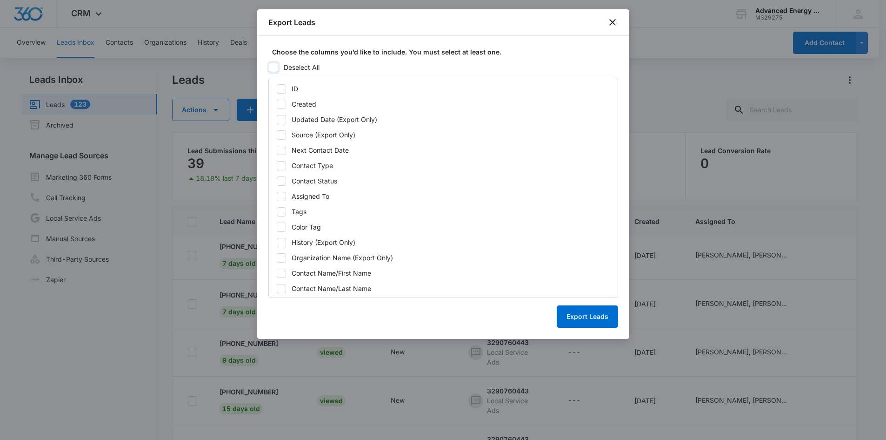
checkbox input "false"
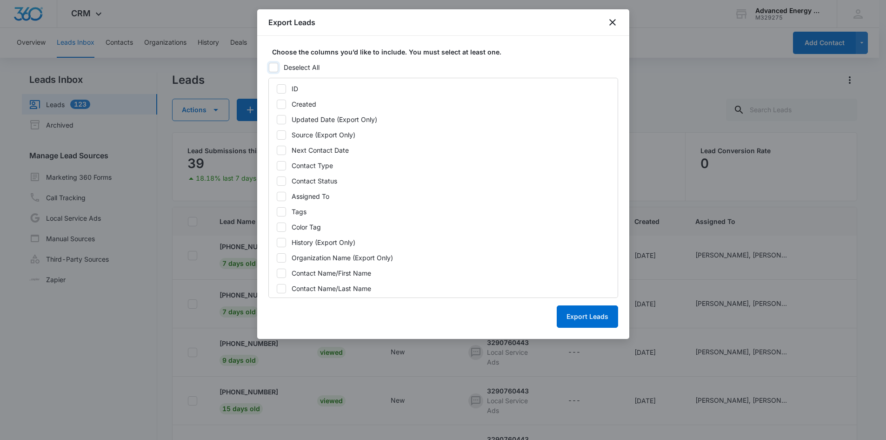
checkbox input "false"
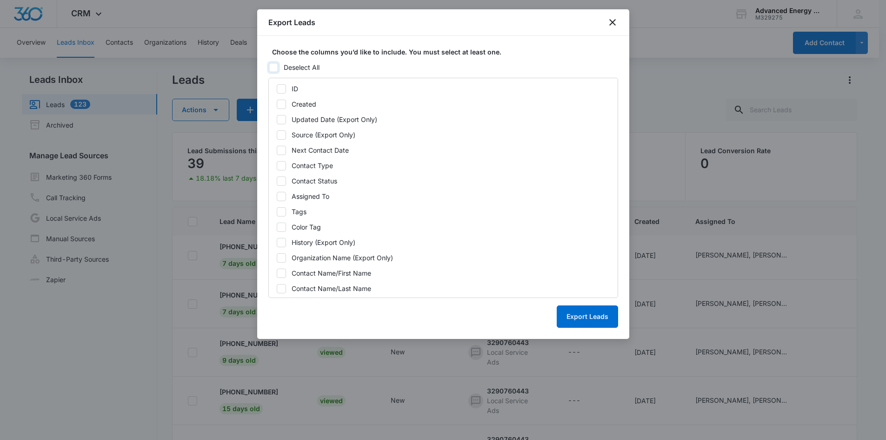
checkbox input "false"
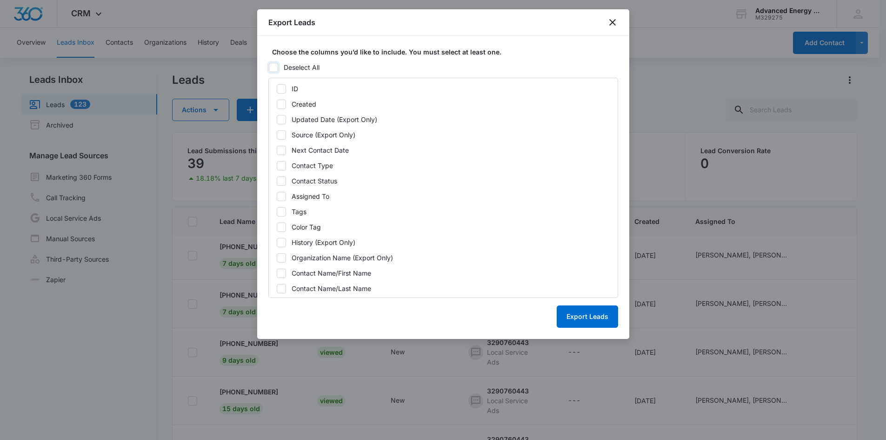
checkbox input "false"
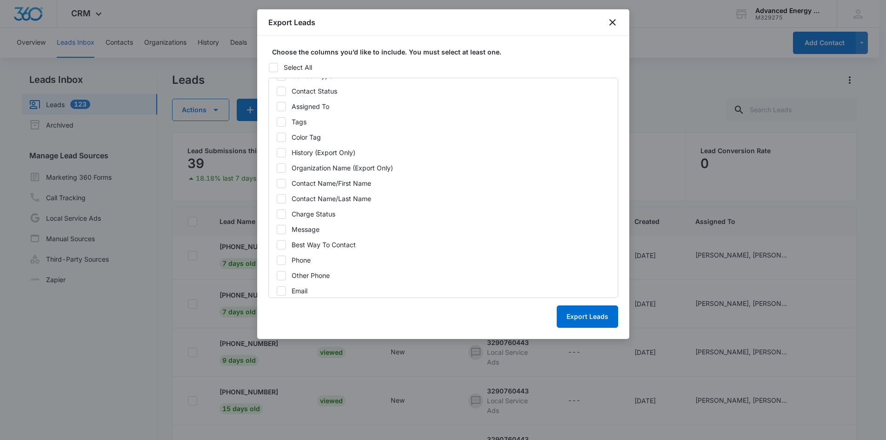
scroll to position [95, 0]
drag, startPoint x: 584, startPoint y: 186, endPoint x: 537, endPoint y: 198, distance: 48.5
click at [539, 198] on div "ID Created Updated Date (Export Only) Source (Export Only) Next Contact Date Co…" at bounding box center [443, 188] width 350 height 220
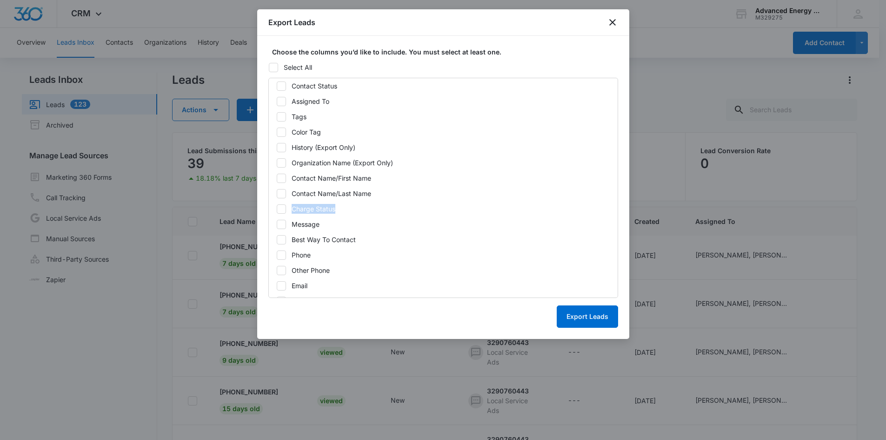
click at [310, 211] on div "Charge Status" at bounding box center [314, 209] width 44 height 10
click at [277, 209] on input "Charge Status" at bounding box center [276, 208] width 0 height 0
checkbox input "true"
click at [594, 314] on button "Export Leads" at bounding box center [587, 316] width 61 height 22
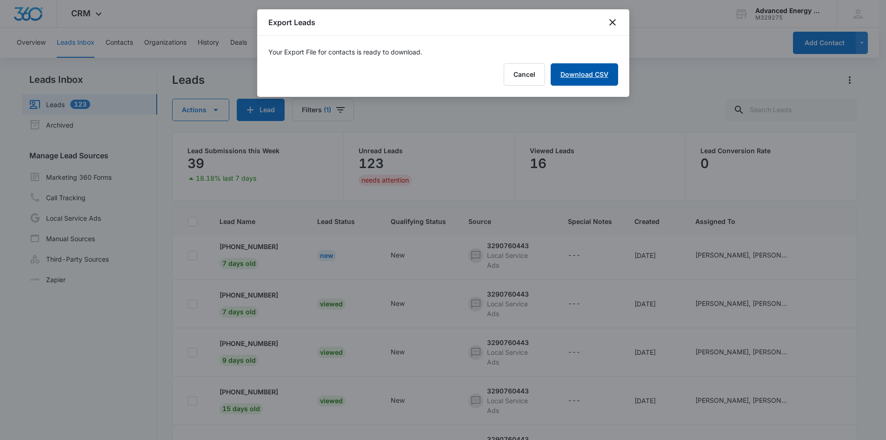
click at [589, 77] on link "Download CSV" at bounding box center [584, 74] width 67 height 22
click at [614, 22] on icon "close" at bounding box center [612, 22] width 11 height 11
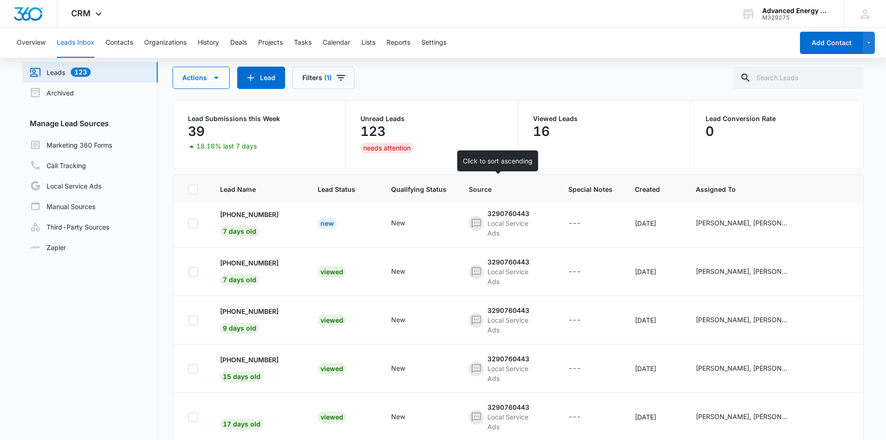
scroll to position [73, 0]
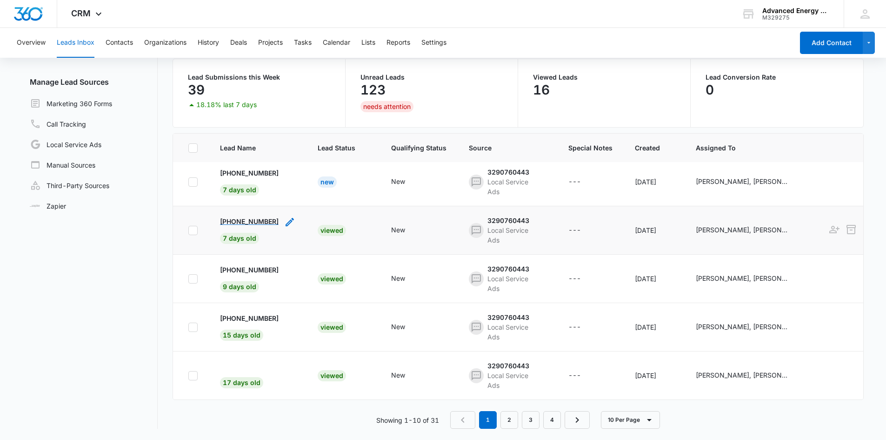
click at [268, 216] on p "+16178210792" at bounding box center [249, 221] width 59 height 10
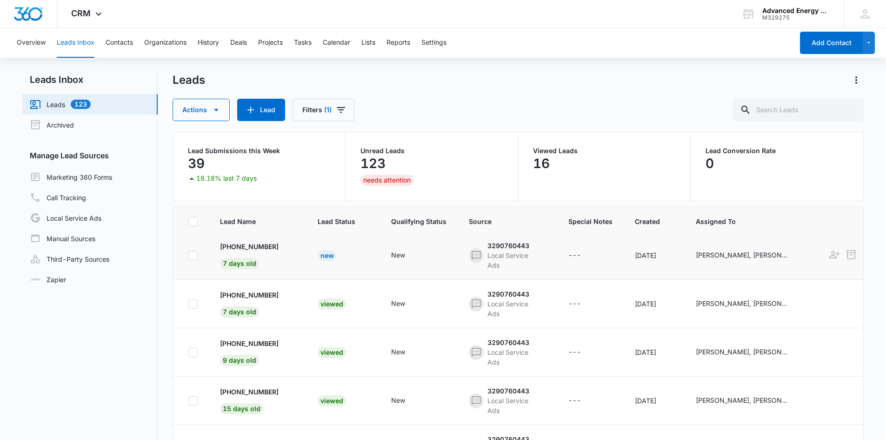
scroll to position [56, 0]
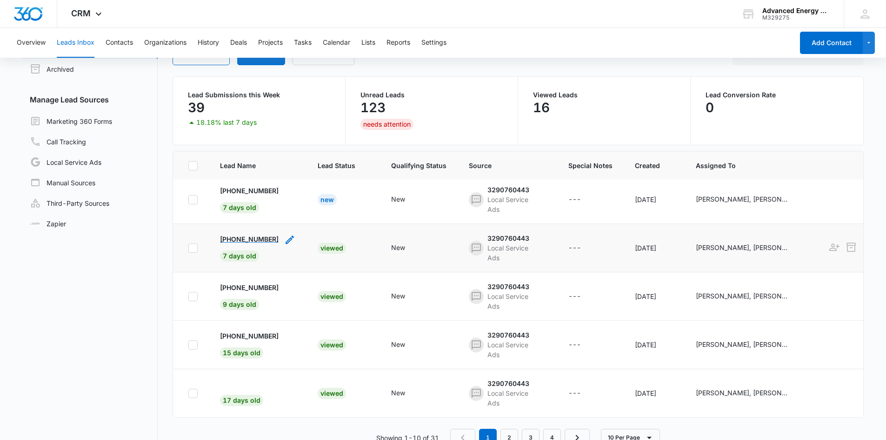
click at [262, 234] on p "+16178210792" at bounding box center [249, 239] width 59 height 10
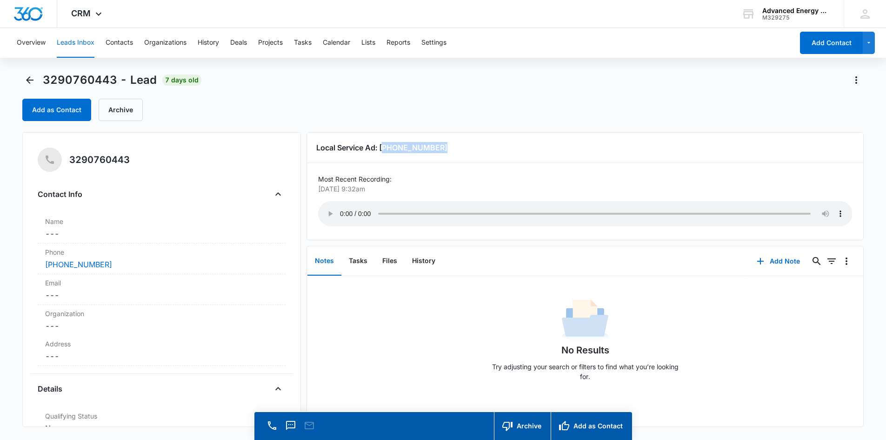
drag, startPoint x: 441, startPoint y: 147, endPoint x: 384, endPoint y: 145, distance: 57.3
click at [384, 145] on h3 "Local Service Ad: (617) 821-0792" at bounding box center [585, 147] width 538 height 11
drag, startPoint x: 384, startPoint y: 145, endPoint x: 452, endPoint y: 150, distance: 68.1
click at [452, 150] on h3 "Local Service Ad: (617) 821-0792" at bounding box center [585, 147] width 538 height 11
copy h3 "(617) 821-0792"
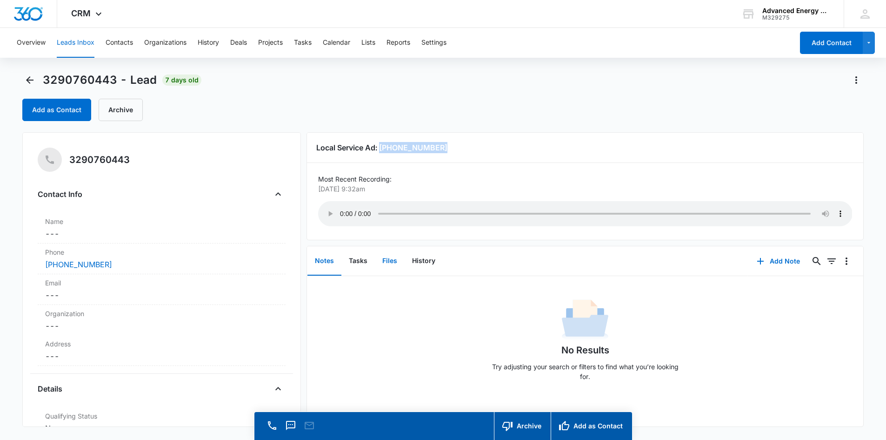
click at [389, 267] on button "Files" at bounding box center [390, 261] width 30 height 29
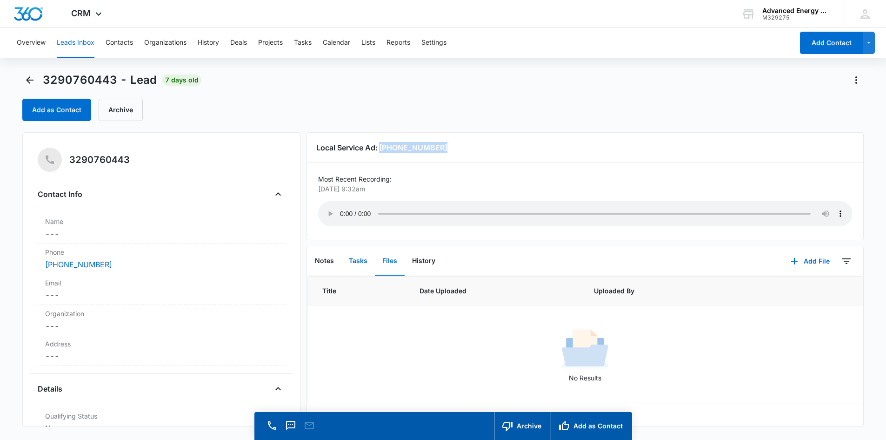
click at [361, 264] on button "Tasks" at bounding box center [357, 261] width 33 height 29
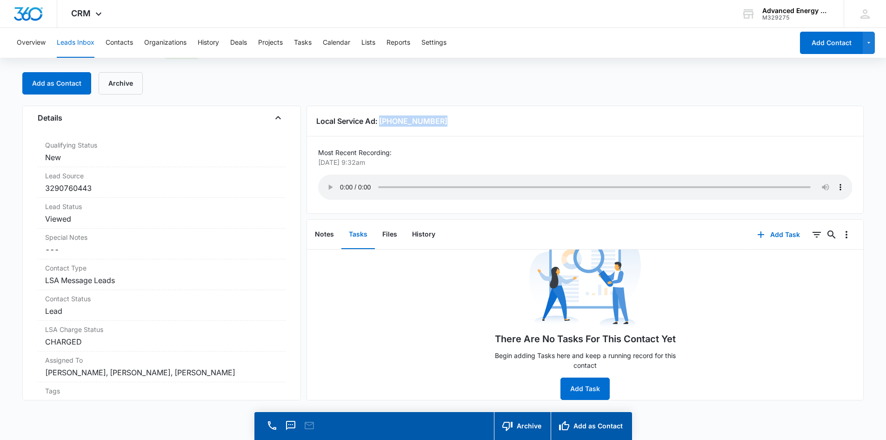
scroll to position [279, 0]
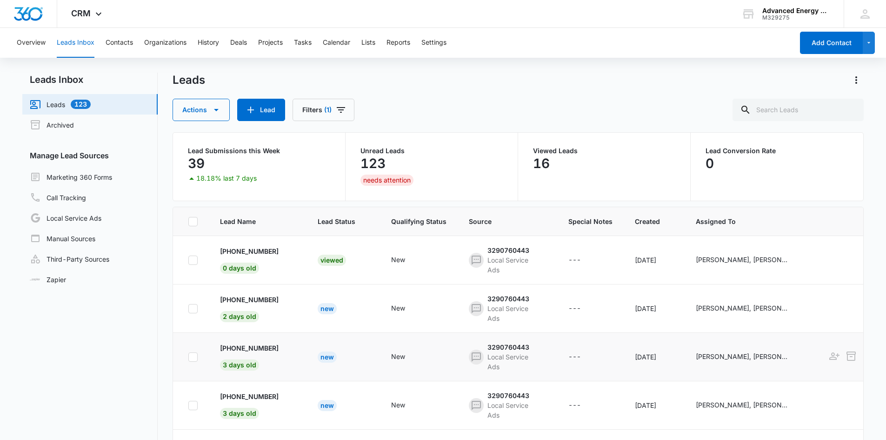
scroll to position [233, 0]
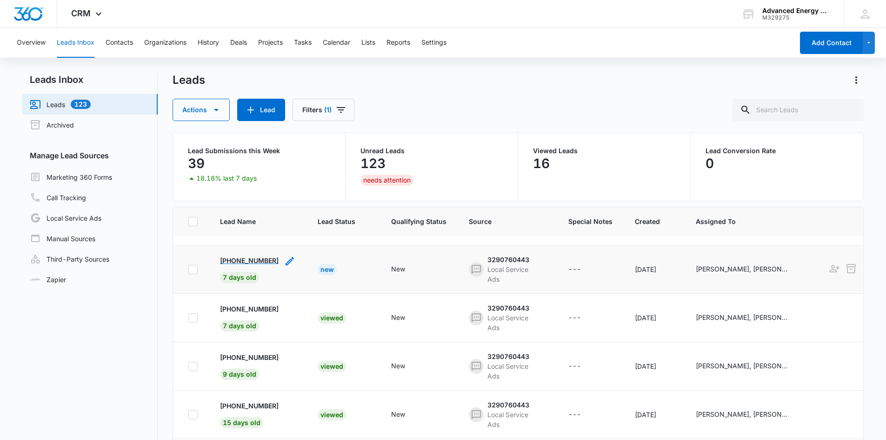
click at [258, 258] on p "+19788521410" at bounding box center [249, 260] width 59 height 10
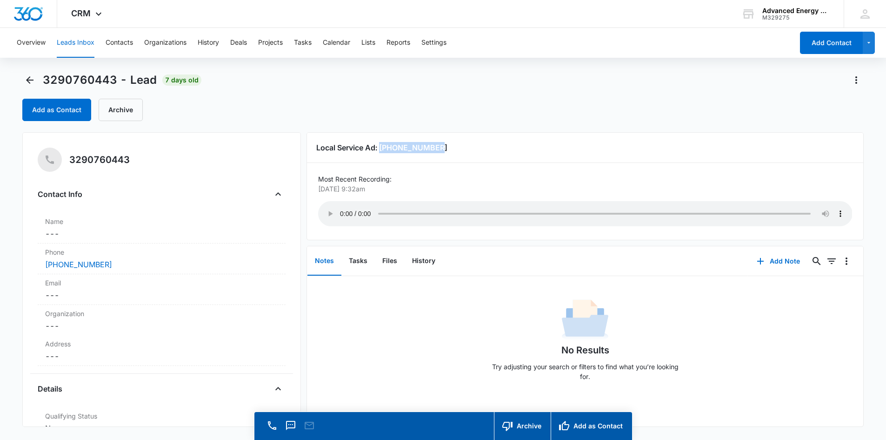
drag, startPoint x: 381, startPoint y: 144, endPoint x: 438, endPoint y: 145, distance: 56.8
click at [438, 145] on h3 "Local Service Ad: (978) 852-1410" at bounding box center [585, 147] width 538 height 11
drag, startPoint x: 444, startPoint y: 146, endPoint x: 381, endPoint y: 143, distance: 63.8
click at [381, 143] on h3 "Local Service Ad: (978) 852-1410" at bounding box center [585, 147] width 538 height 11
copy h3 "(978) 852-1410"
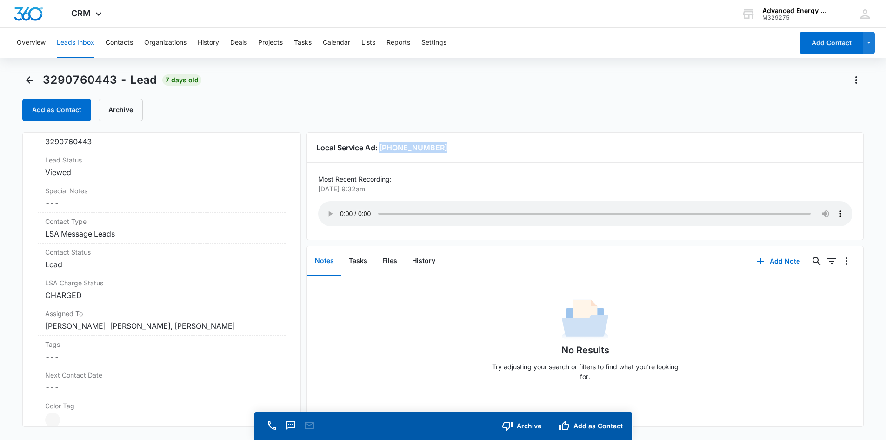
scroll to position [326, 0]
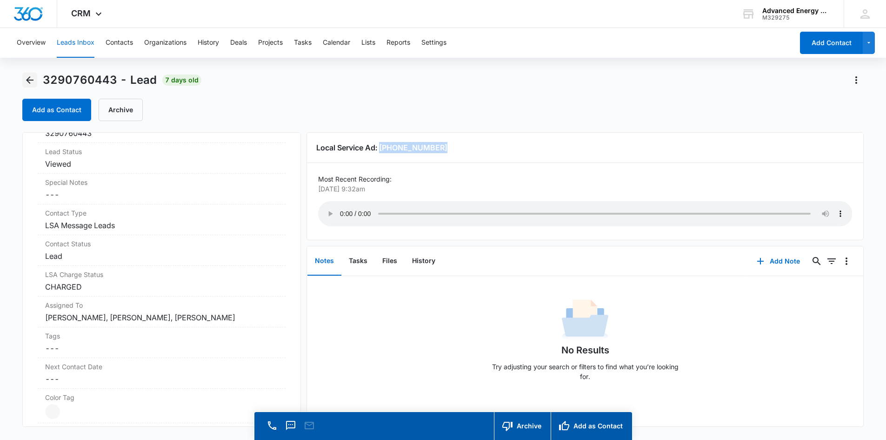
click at [34, 83] on icon "Back" at bounding box center [29, 79] width 11 height 11
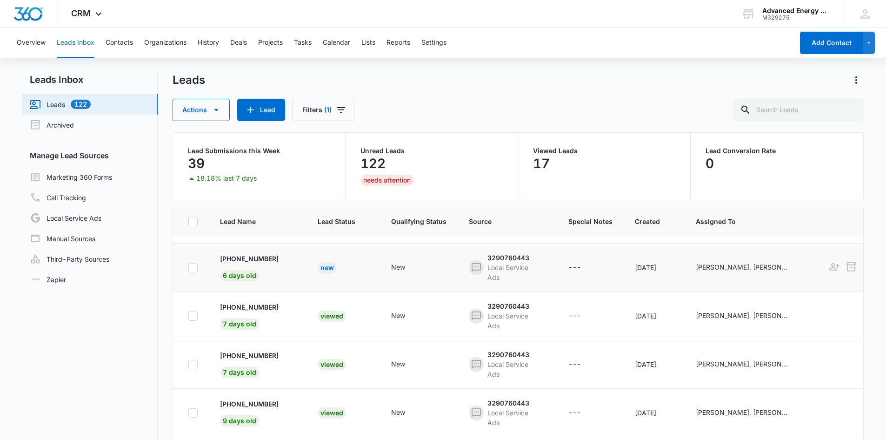
scroll to position [140, 0]
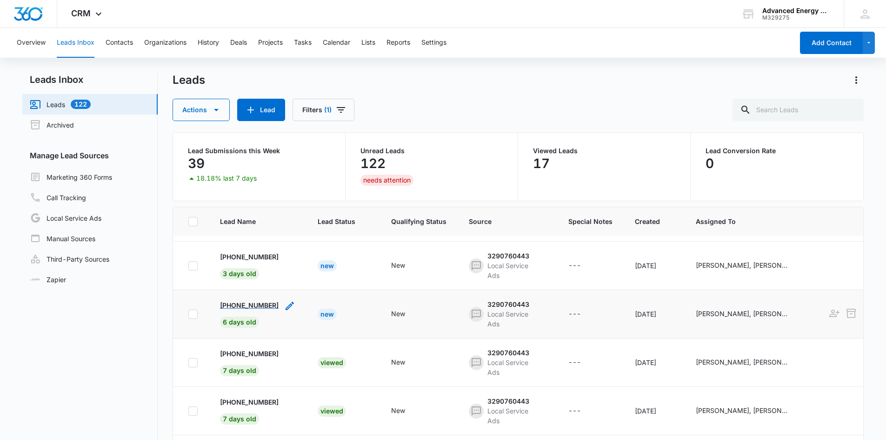
click at [256, 307] on p "+15087977838" at bounding box center [249, 305] width 59 height 10
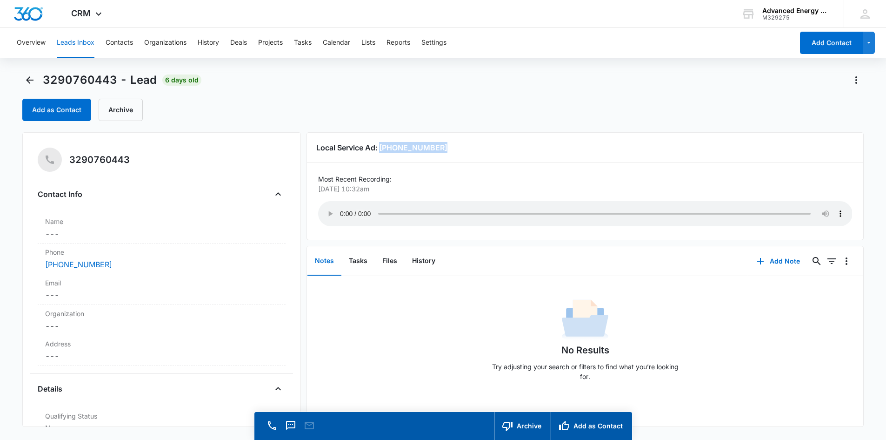
drag, startPoint x: 441, startPoint y: 147, endPoint x: 381, endPoint y: 144, distance: 59.6
click at [381, 144] on h3 "Local Service Ad: (508) 797-7838" at bounding box center [585, 147] width 538 height 11
copy h3 "(508) 797-7838"
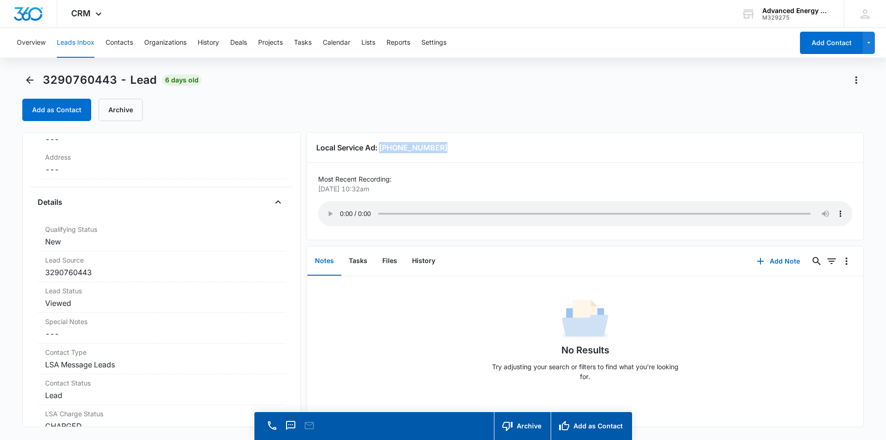
scroll to position [195, 0]
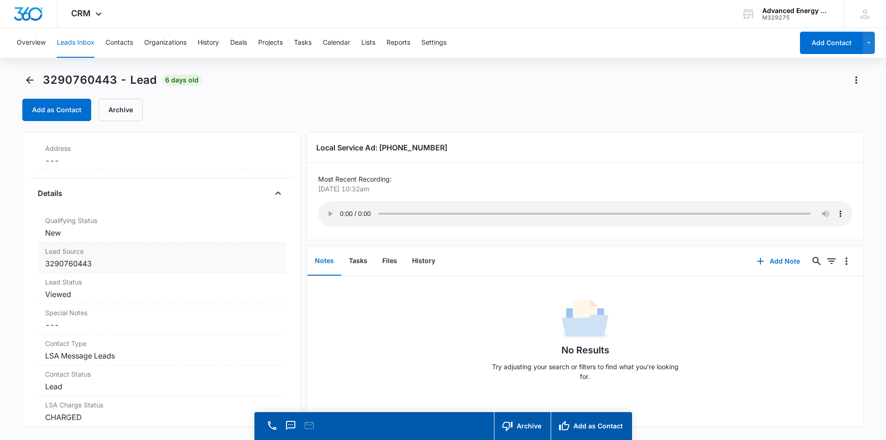
click at [196, 258] on dd "3290760443" at bounding box center [161, 263] width 233 height 11
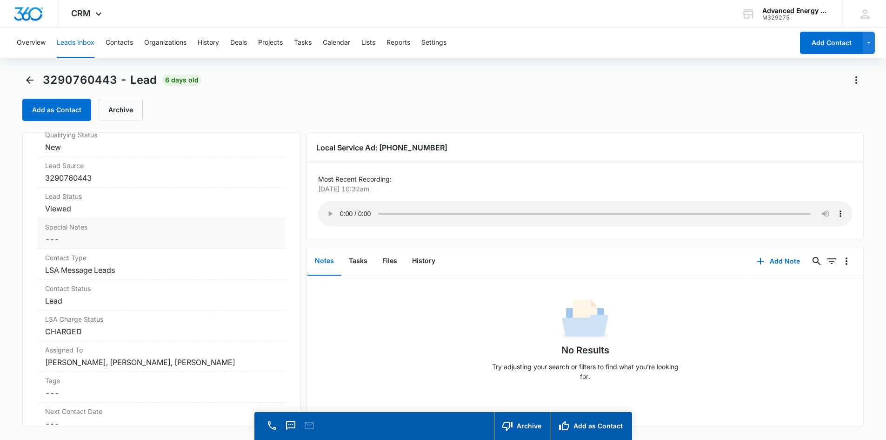
scroll to position [288, 0]
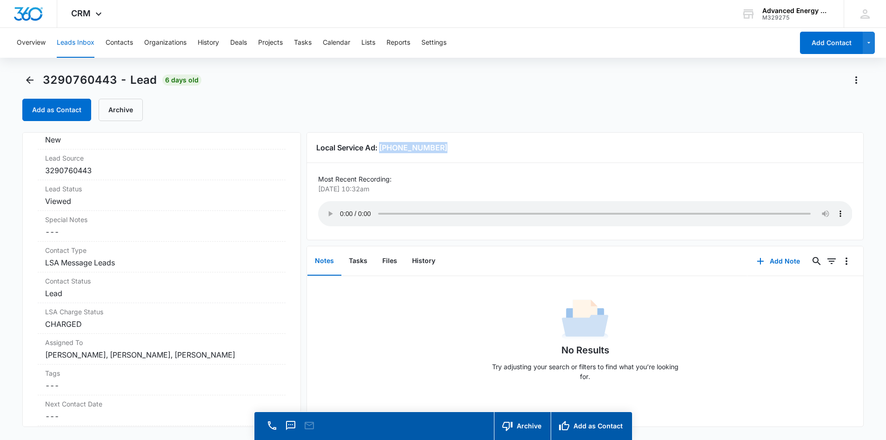
drag, startPoint x: 422, startPoint y: 150, endPoint x: 382, endPoint y: 148, distance: 40.0
click at [382, 148] on h3 "Local Service Ad: (508) 797-7838" at bounding box center [585, 147] width 538 height 11
copy h3 "(508) 797-7838"
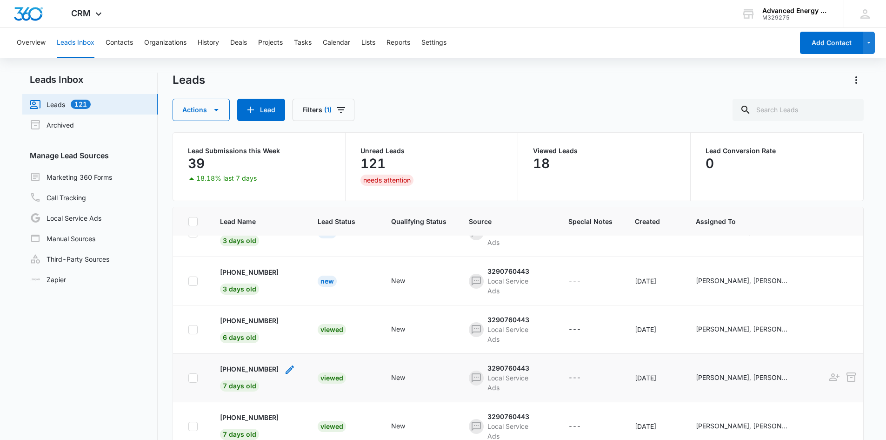
scroll to position [140, 0]
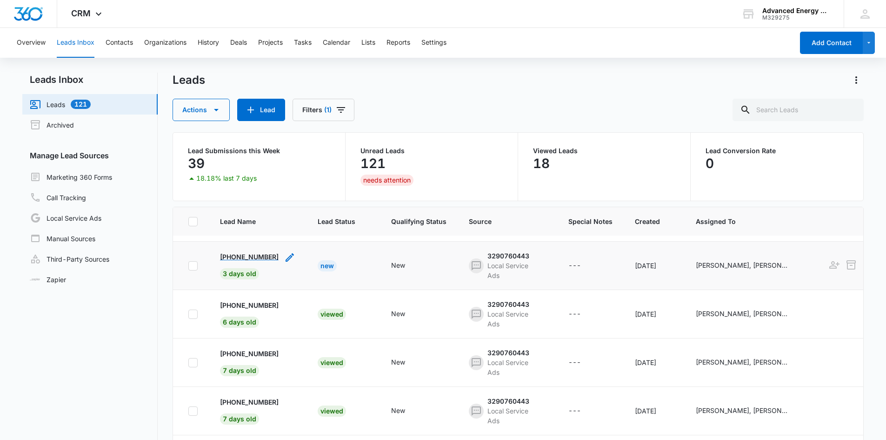
click at [253, 254] on p "+15089638366" at bounding box center [249, 257] width 59 height 10
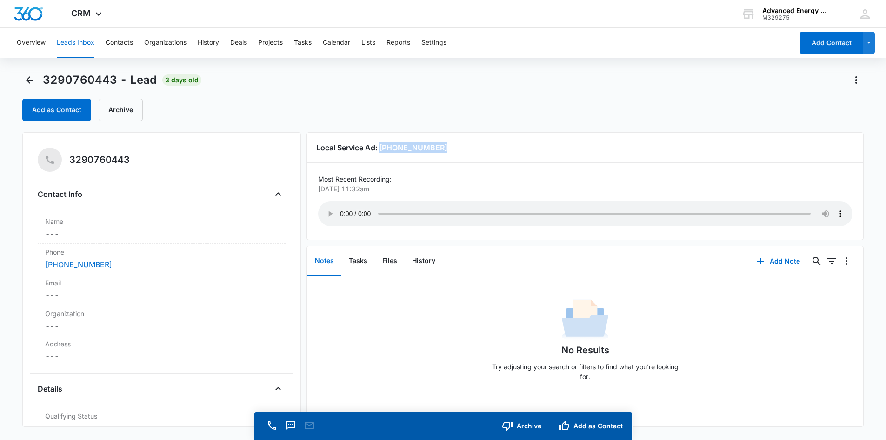
drag, startPoint x: 444, startPoint y: 148, endPoint x: 381, endPoint y: 148, distance: 63.3
click at [381, 148] on h3 "Local Service Ad: (508) 963-8366" at bounding box center [585, 147] width 538 height 11
copy h3 "(508) 963-8366"
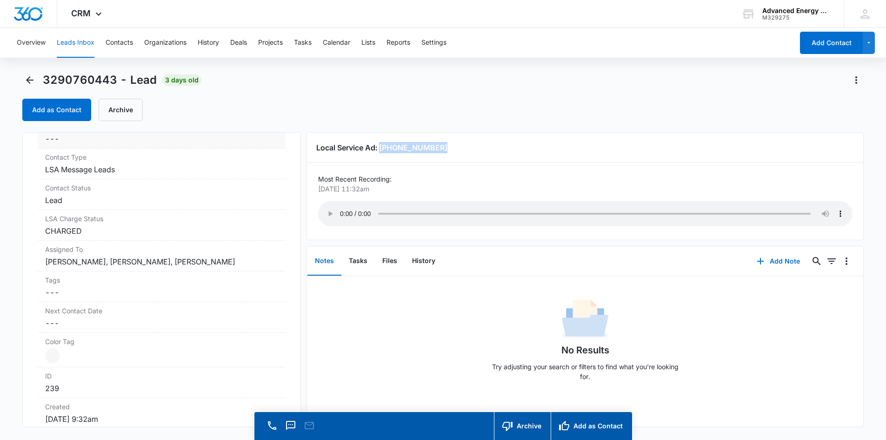
scroll to position [391, 0]
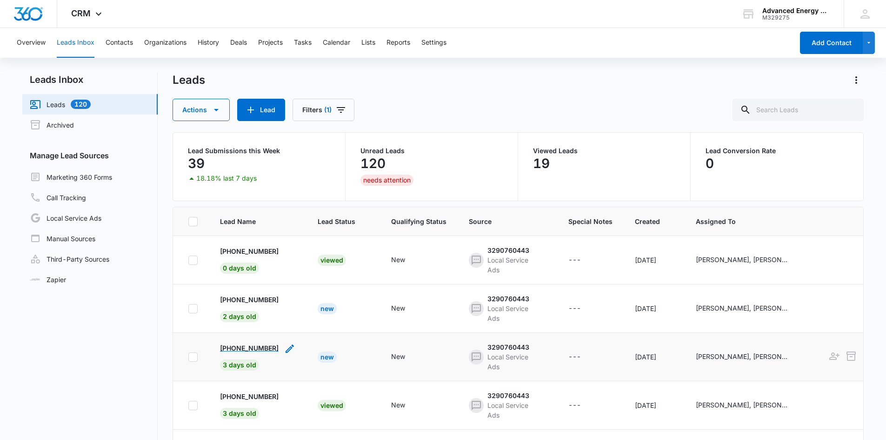
click at [263, 349] on p "+15083958028" at bounding box center [249, 348] width 59 height 10
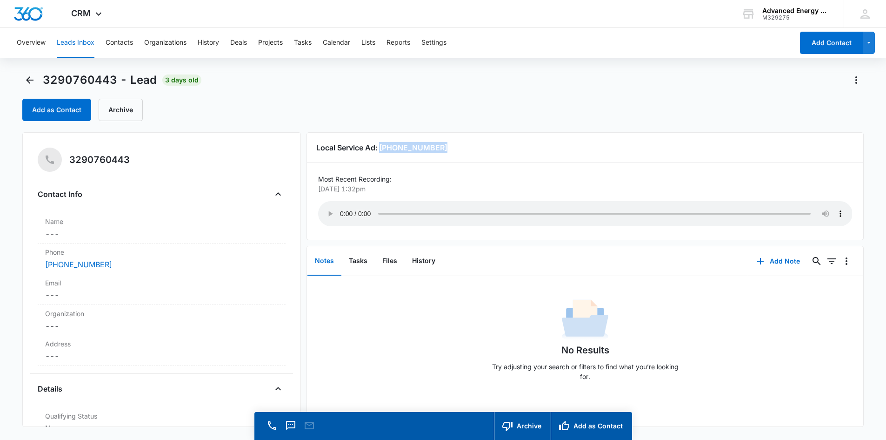
drag, startPoint x: 441, startPoint y: 152, endPoint x: 381, endPoint y: 146, distance: 60.3
click at [381, 146] on h3 "Local Service Ad: (508) 395-8028" at bounding box center [585, 147] width 538 height 11
copy h3 "(508) 395-8028"
click at [677, 304] on div "No Results Try adjusting your search or filters to find what you’re looking for." at bounding box center [584, 342] width 195 height 92
drag, startPoint x: 445, startPoint y: 149, endPoint x: 380, endPoint y: 151, distance: 64.7
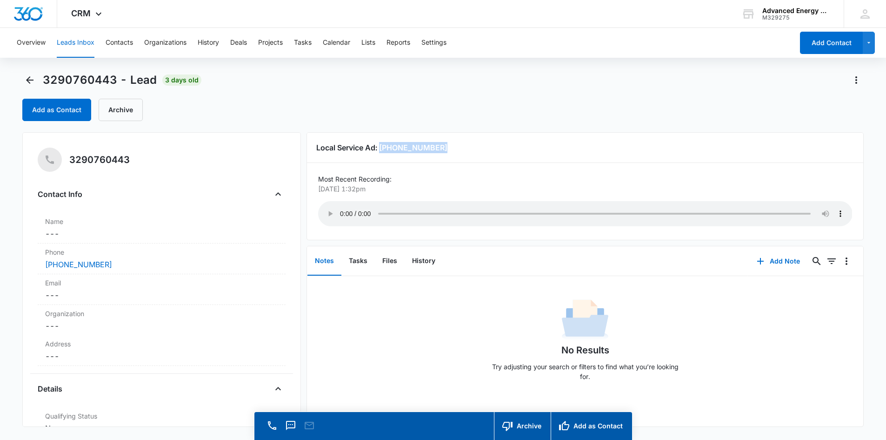
click at [380, 151] on h3 "Local Service Ad: (508) 395-8028" at bounding box center [585, 147] width 538 height 11
copy h3 "(508) 395-8028"
click at [27, 83] on icon "Back" at bounding box center [29, 79] width 11 height 11
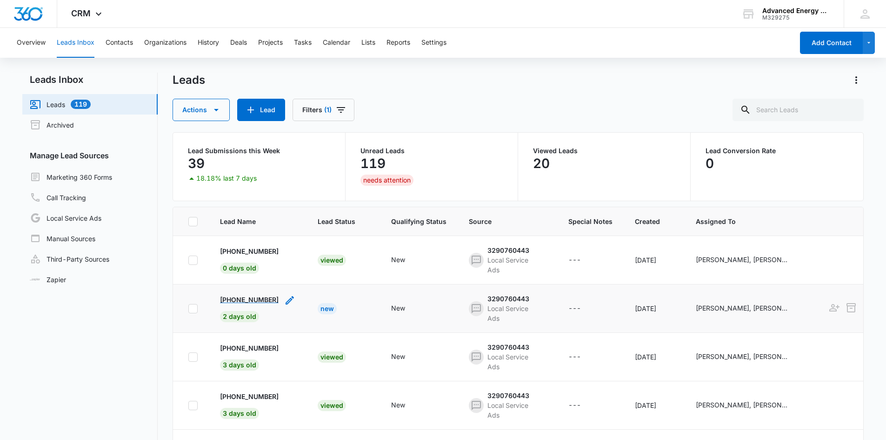
drag, startPoint x: 264, startPoint y: 304, endPoint x: 259, endPoint y: 300, distance: 6.9
click at [259, 300] on p "+19175652566" at bounding box center [249, 299] width 59 height 10
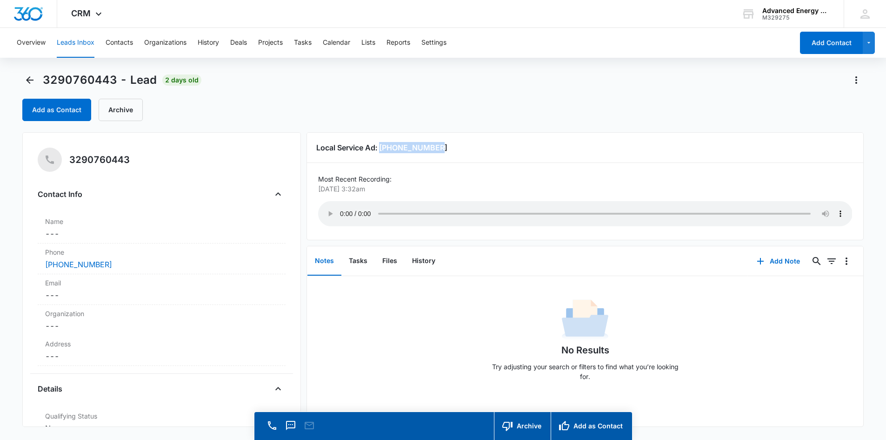
drag, startPoint x: 381, startPoint y: 147, endPoint x: 440, endPoint y: 153, distance: 58.4
click at [440, 147] on h3 "Local Service Ad: (917) 565-2566" at bounding box center [585, 147] width 538 height 11
click at [366, 265] on button "Tasks" at bounding box center [357, 261] width 33 height 29
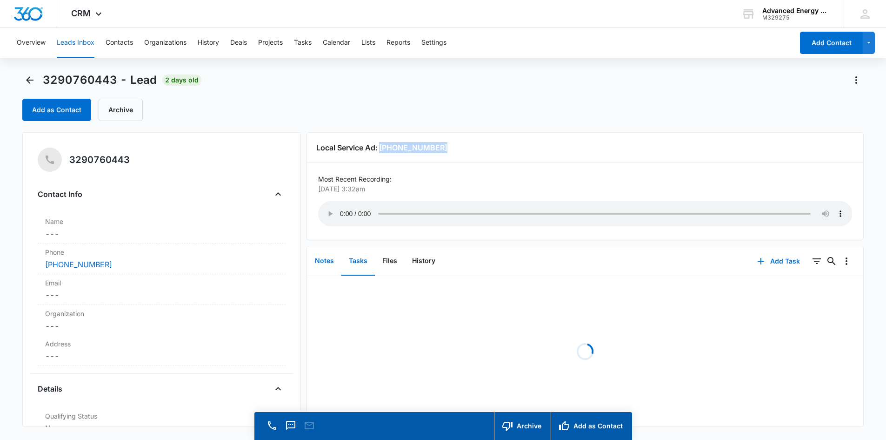
click at [328, 261] on button "Notes" at bounding box center [324, 261] width 34 height 29
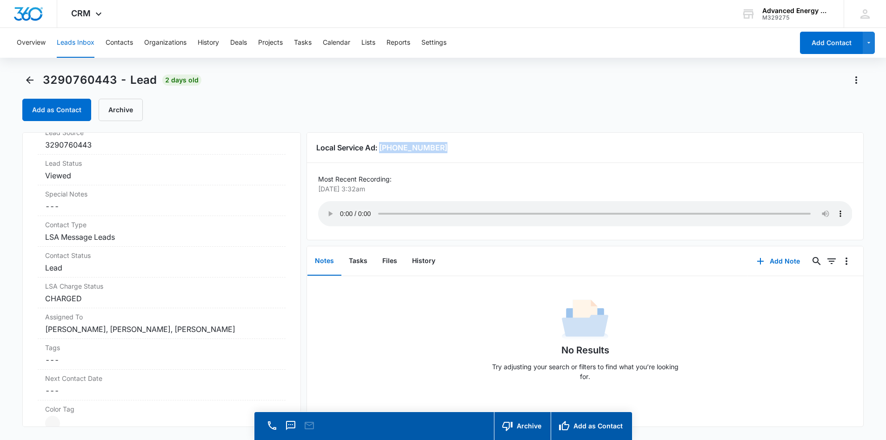
scroll to position [409, 0]
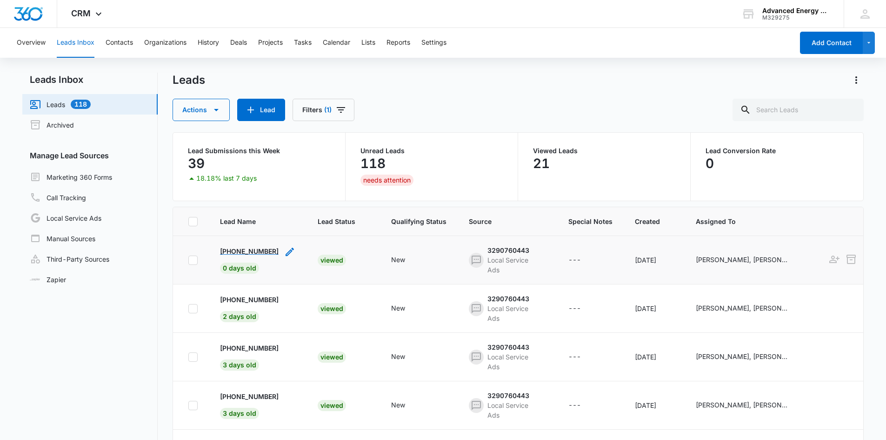
click at [254, 251] on p "+17203275748" at bounding box center [249, 251] width 59 height 10
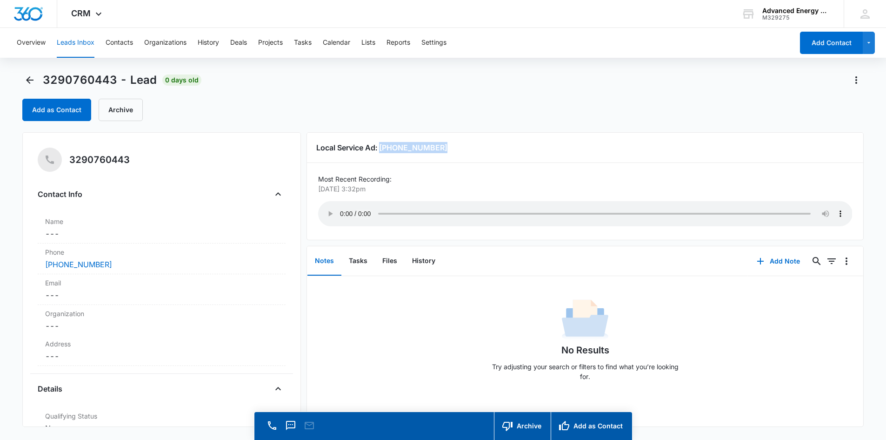
drag, startPoint x: 381, startPoint y: 146, endPoint x: 443, endPoint y: 146, distance: 61.9
click at [443, 146] on h3 "Local Service Ad: (720) 327-5748" at bounding box center [585, 147] width 538 height 11
